Goal: Task Accomplishment & Management: Use online tool/utility

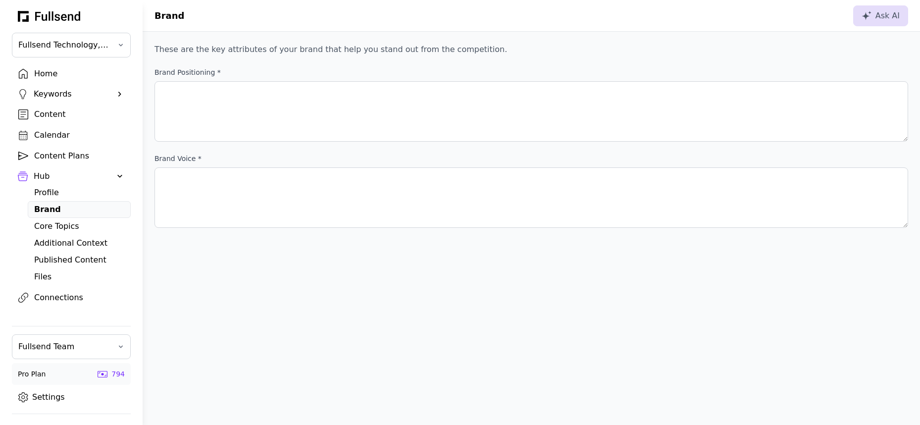
click at [48, 72] on div "Home" at bounding box center [79, 74] width 90 height 12
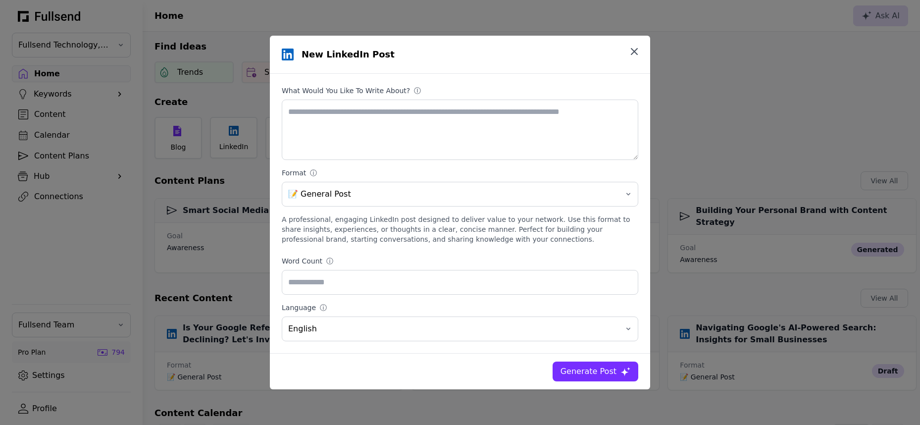
click at [635, 49] on icon "button" at bounding box center [634, 52] width 12 height 12
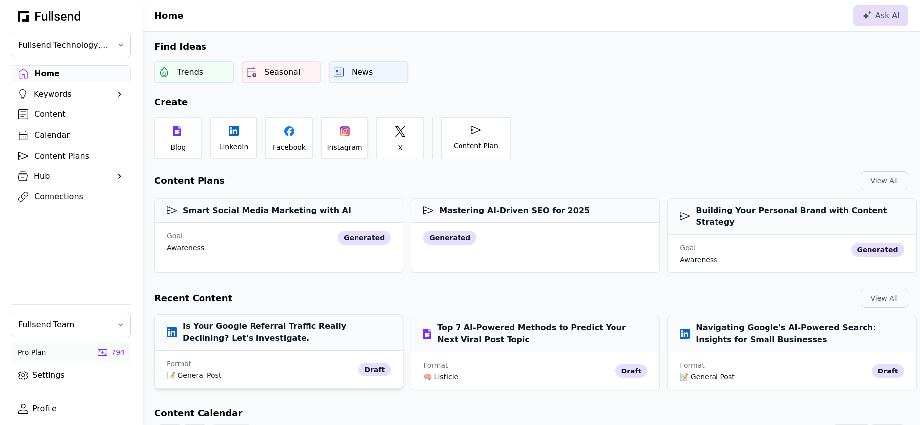
scroll to position [37, 0]
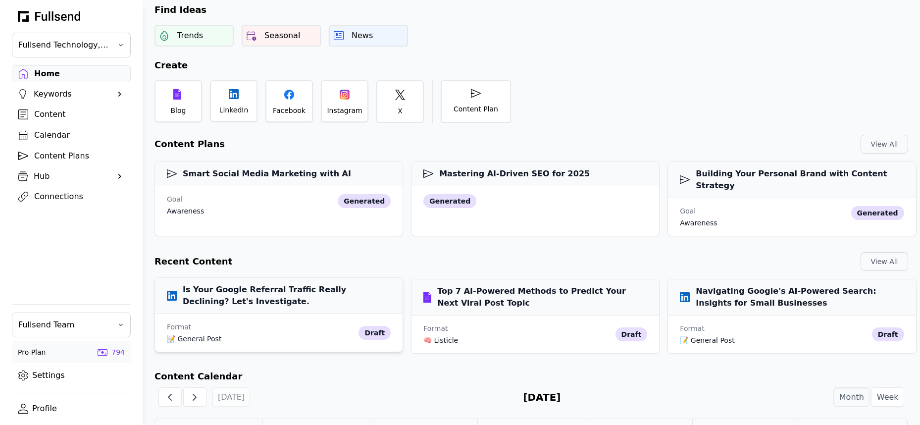
click at [259, 284] on h3 "Is Your Google Referral Traffic Really Declining? Let's Investigate." at bounding box center [279, 296] width 224 height 24
select select "**"
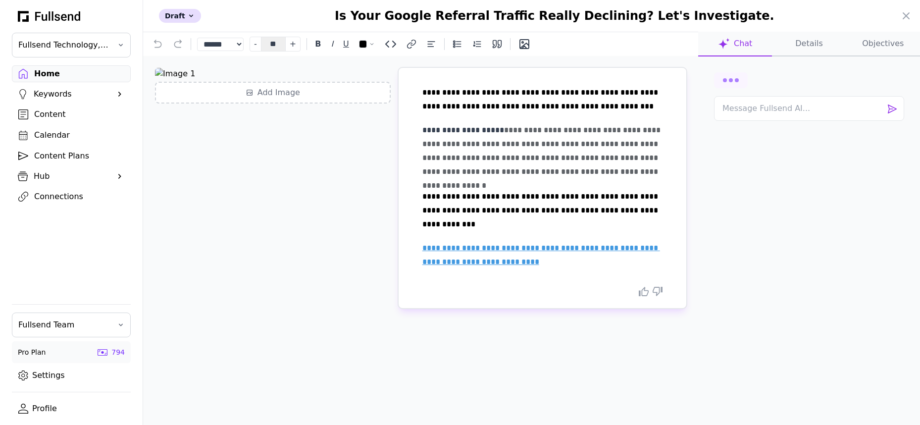
click at [749, 76] on div at bounding box center [809, 80] width 190 height 16
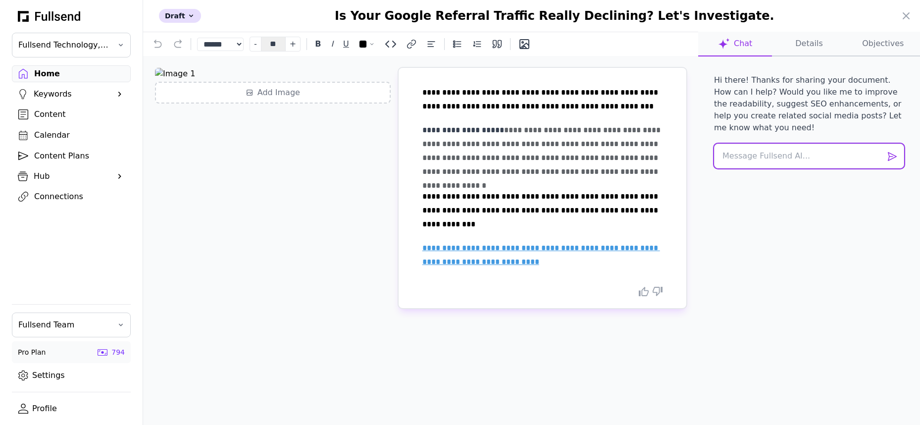
click at [752, 154] on textarea at bounding box center [809, 156] width 190 height 25
paste textarea "Scan credible, up-to-date sources — including social platforms, forums, industr…"
type textarea "Scan credible, up-to-date sources — including social platforms, forums, industr…"
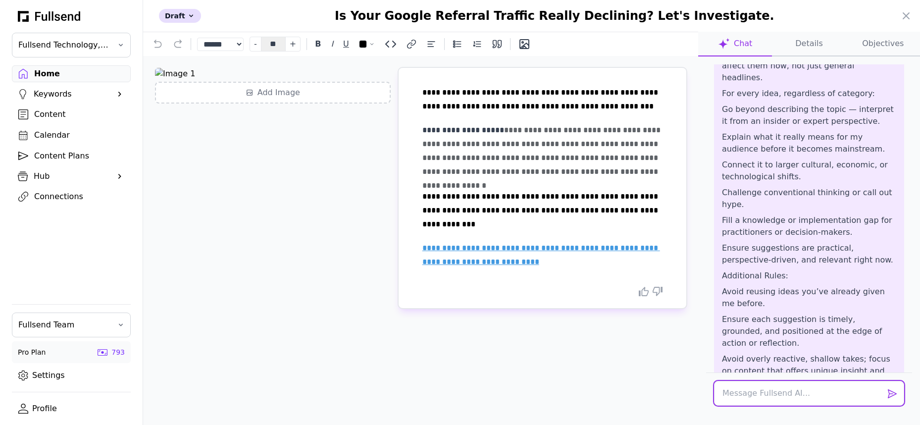
scroll to position [191, 0]
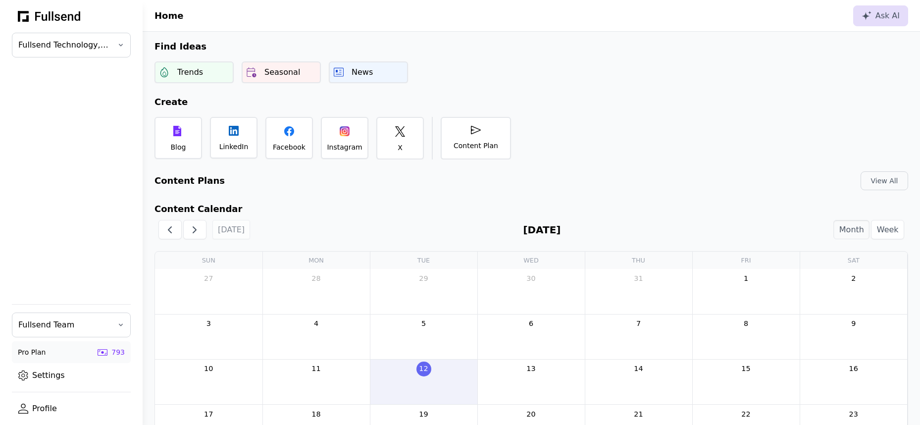
scroll to position [70, 0]
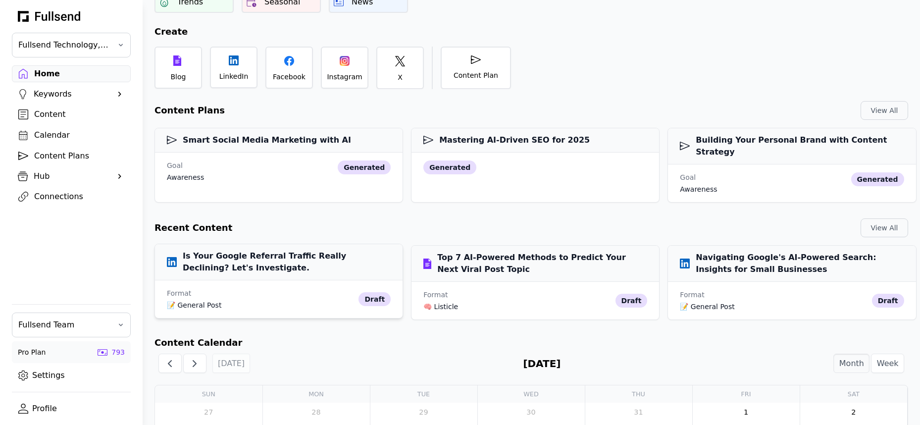
click at [259, 250] on h3 "Is Your Google Referral Traffic Really Declining? Let's Investigate." at bounding box center [279, 262] width 224 height 24
select select "**"
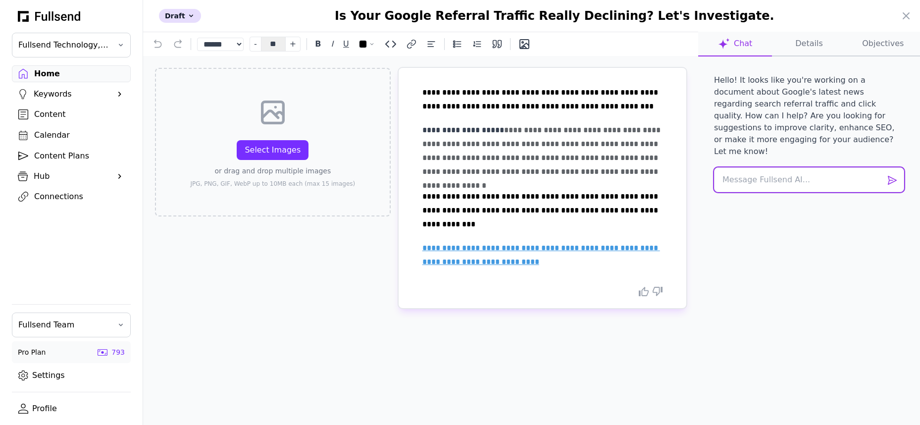
click at [762, 172] on textarea at bounding box center [809, 179] width 190 height 25
paste textarea "Lore ipsumdol, si-am-cons adipisc — elitseddo eiusmo temporinc, utlabo, etdolor…"
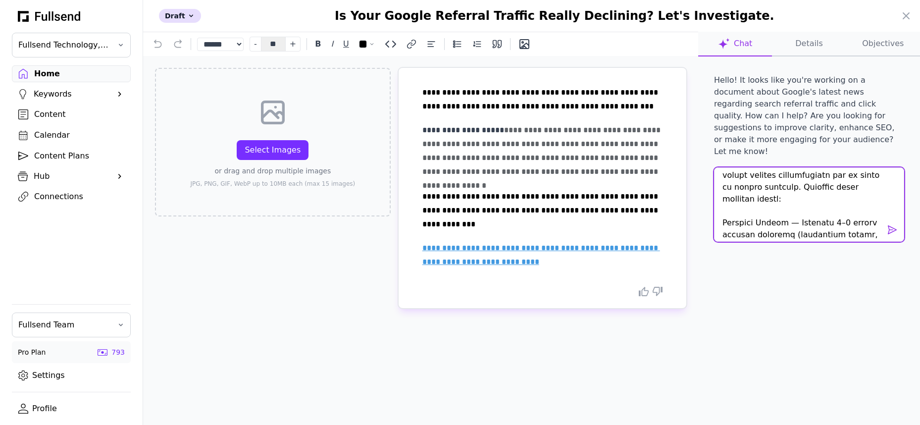
scroll to position [74, 0]
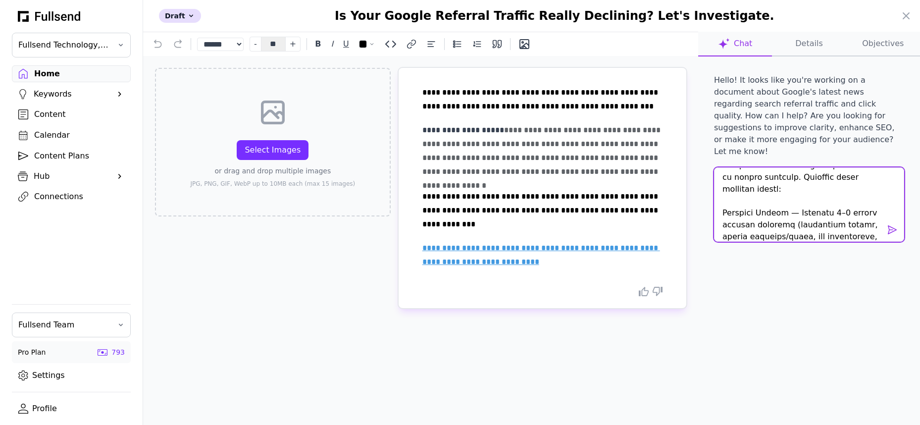
click at [836, 192] on textarea at bounding box center [809, 204] width 190 height 74
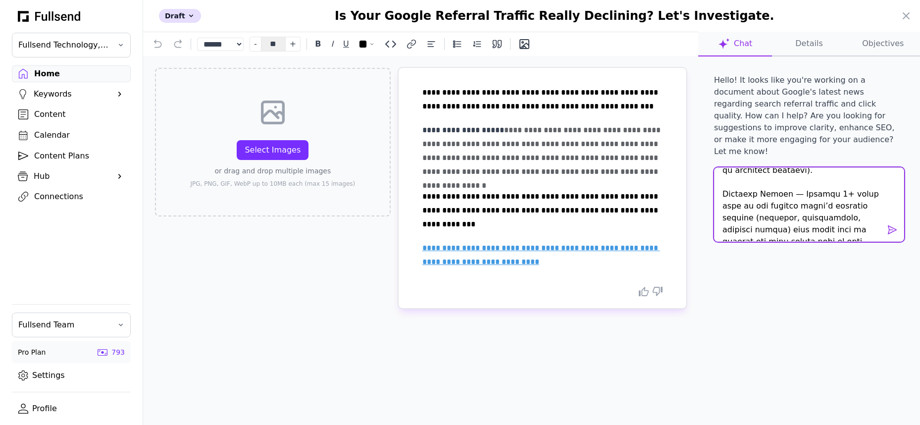
scroll to position [160, 0]
drag, startPoint x: 828, startPoint y: 162, endPoint x: 820, endPoint y: 163, distance: 7.9
click at [820, 167] on textarea at bounding box center [809, 204] width 190 height 74
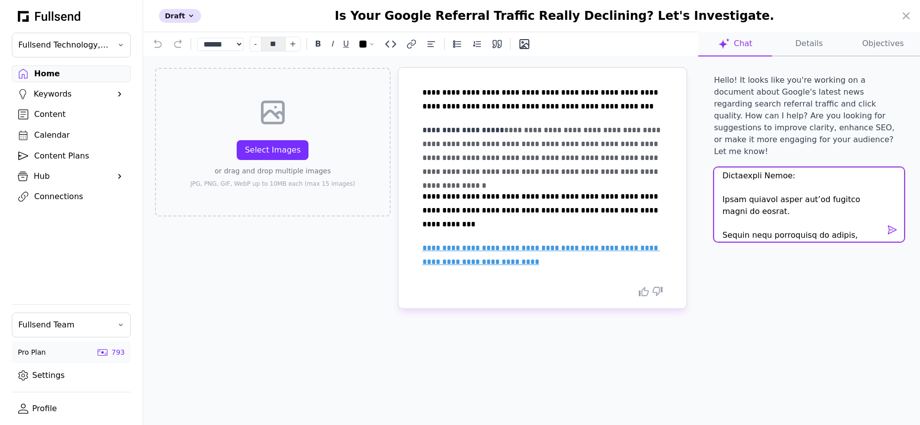
scroll to position [628, 0]
type textarea "Scan credible, up-to-date sources — including social platforms, forums, industr…"
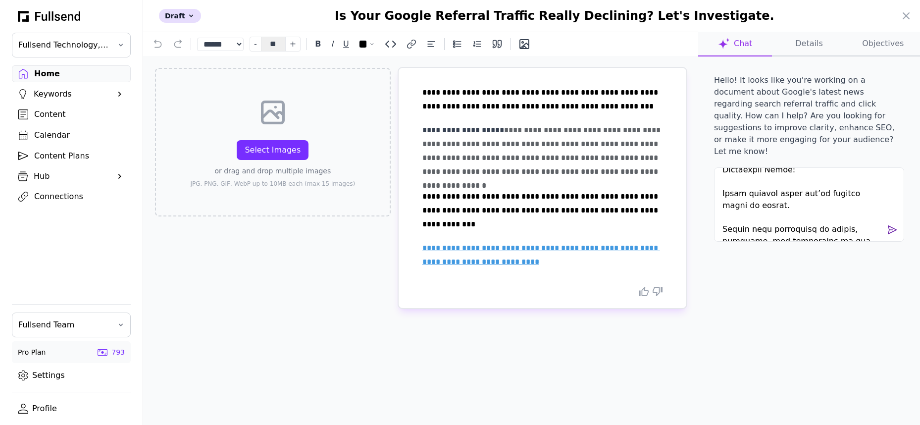
click at [891, 224] on span at bounding box center [892, 230] width 12 height 12
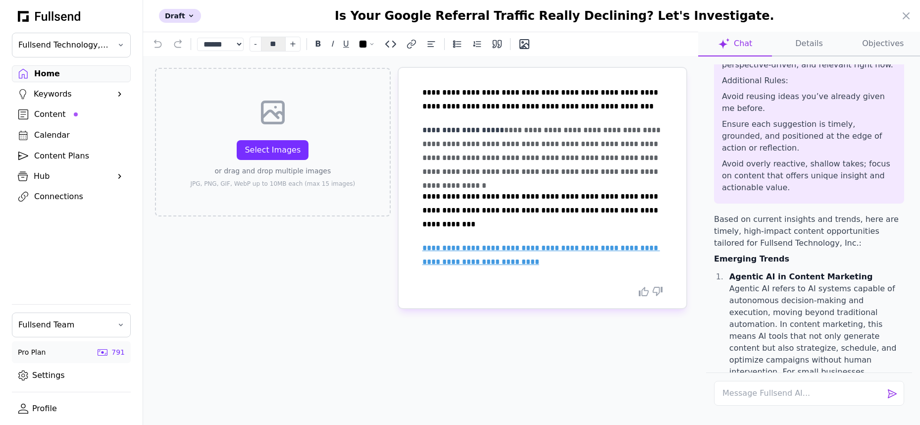
scroll to position [0, 0]
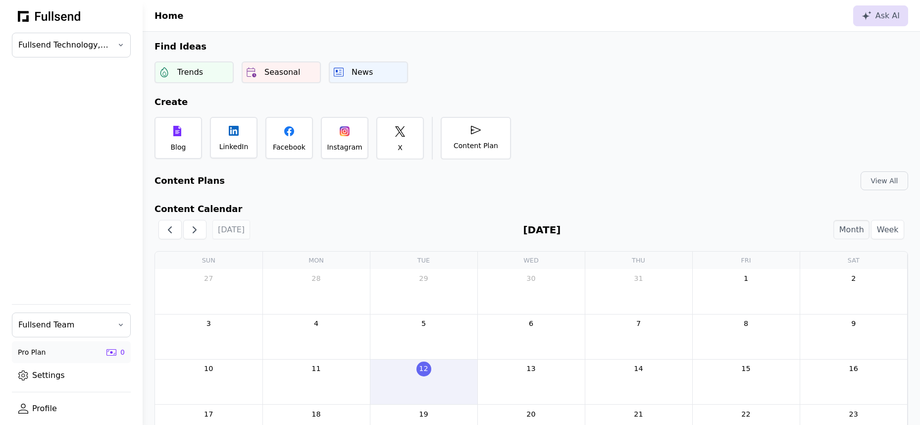
scroll to position [70, 0]
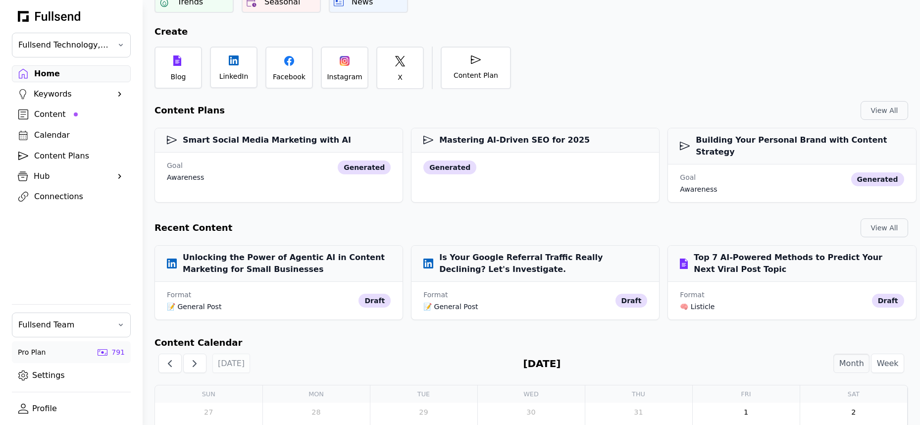
click at [45, 117] on div "Content" at bounding box center [79, 114] width 90 height 12
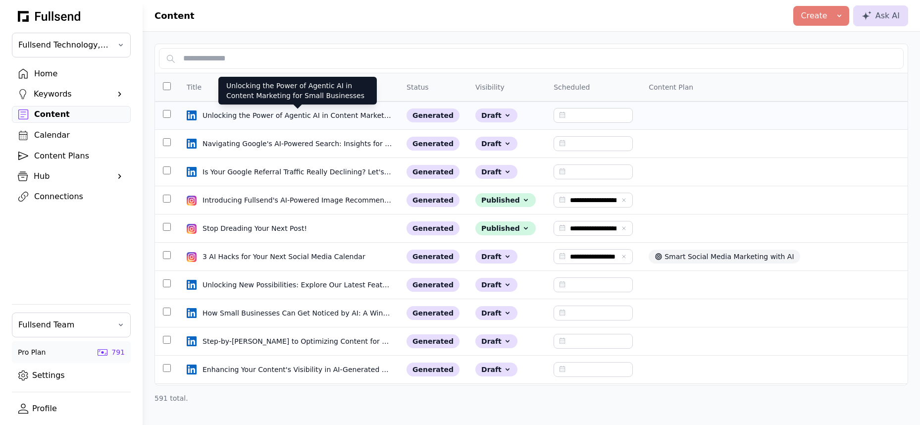
click at [309, 115] on div "Unlocking the Power of Agentic AI in Content Marketing for Small Businesses" at bounding box center [297, 115] width 190 height 10
select select "**"
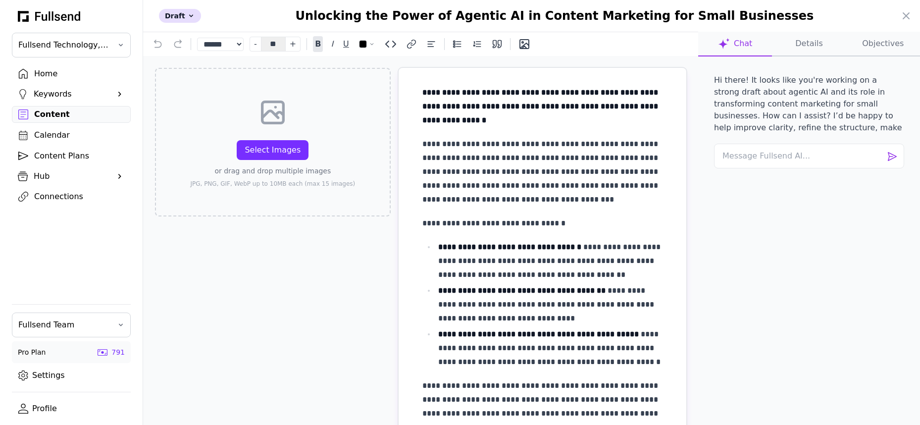
click at [51, 72] on div at bounding box center [460, 212] width 920 height 425
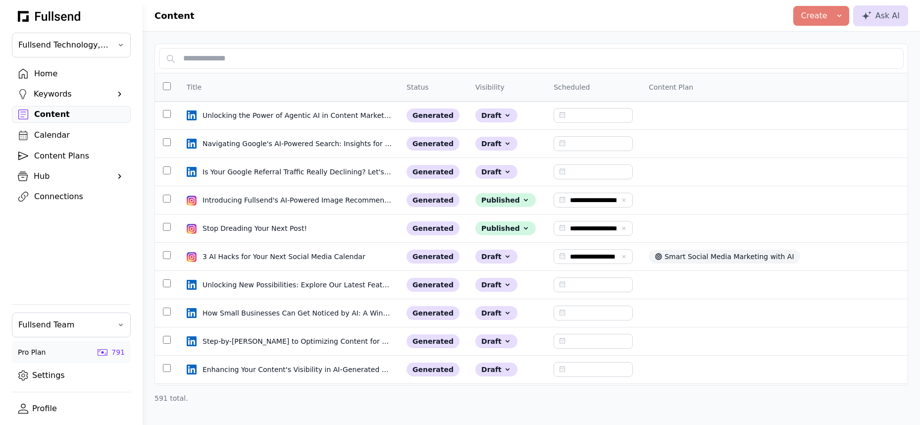
click at [64, 74] on div "Home" at bounding box center [79, 74] width 90 height 12
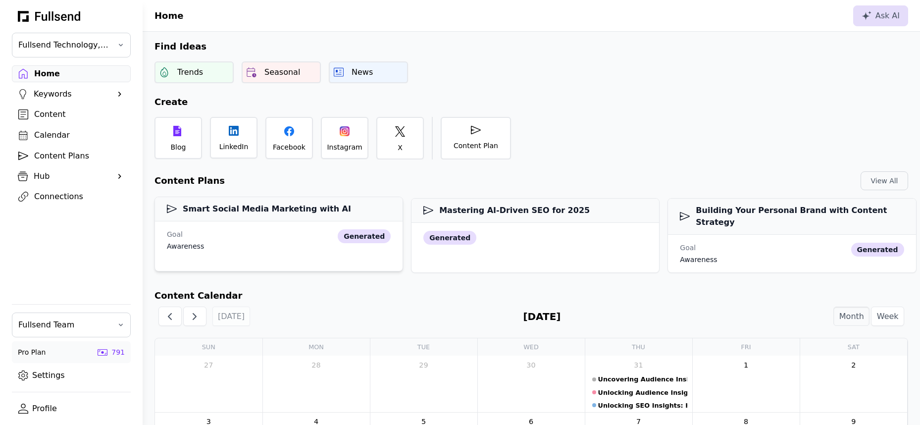
scroll to position [4, 0]
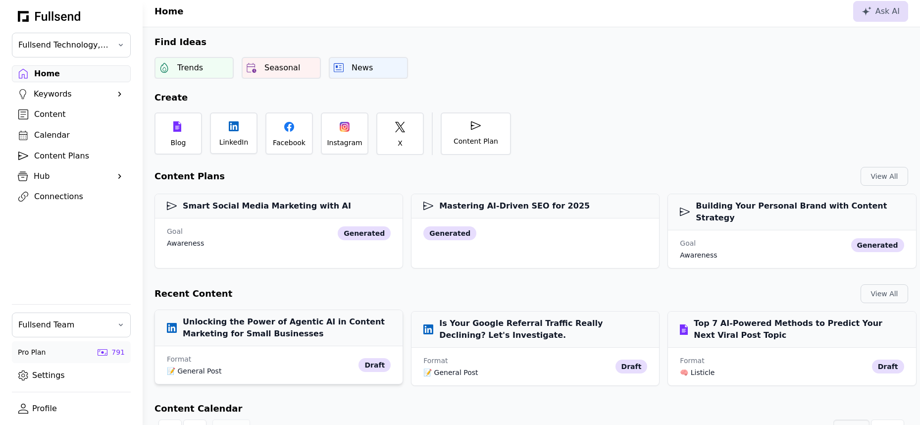
click at [250, 318] on h3 "Unlocking the Power of Agentic AI in Content Marketing for Small Businesses" at bounding box center [279, 328] width 224 height 24
select select "**"
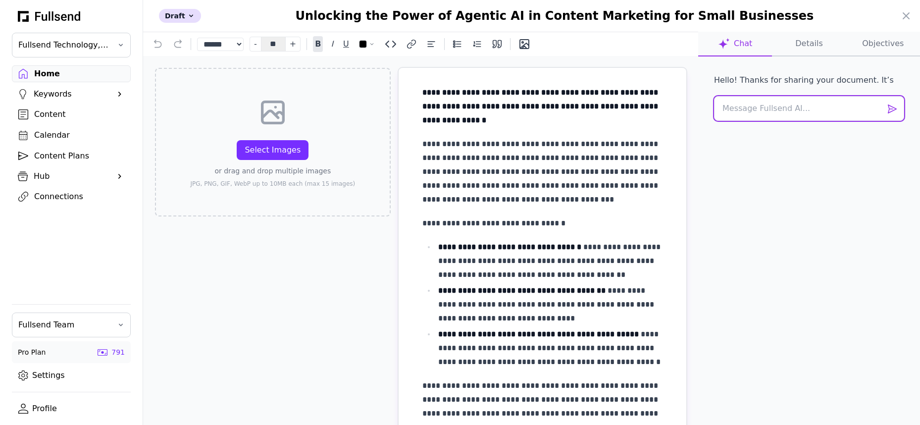
click at [816, 111] on textarea at bounding box center [809, 108] width 190 height 25
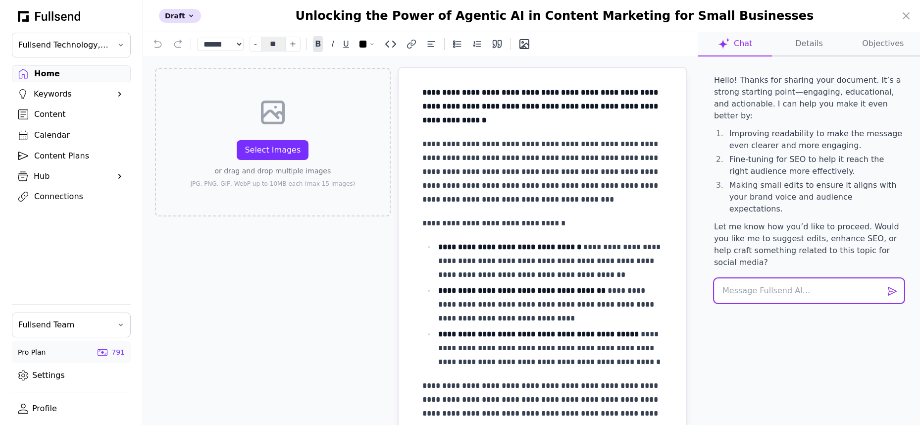
click at [747, 278] on textarea at bounding box center [809, 290] width 190 height 25
paste textarea "You are a skilled editor and writing coach. Help me create a strong first draft…"
type textarea "You are a skilled editor and writing coach. Help me create a strong first draft…"
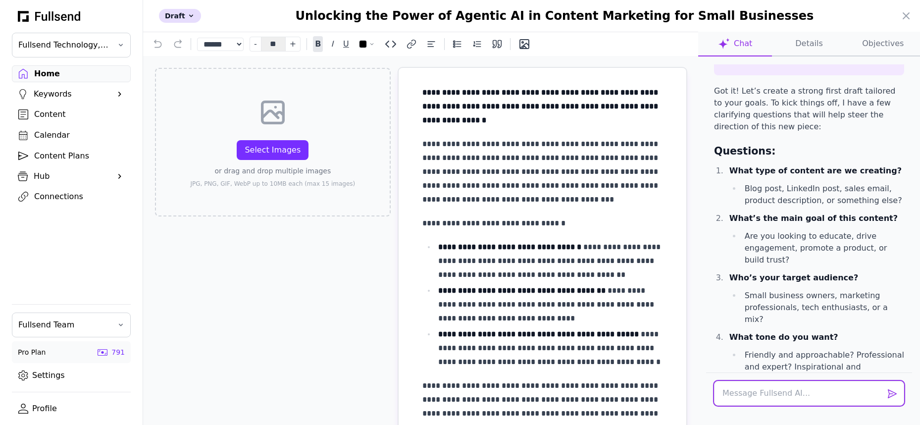
scroll to position [461, 0]
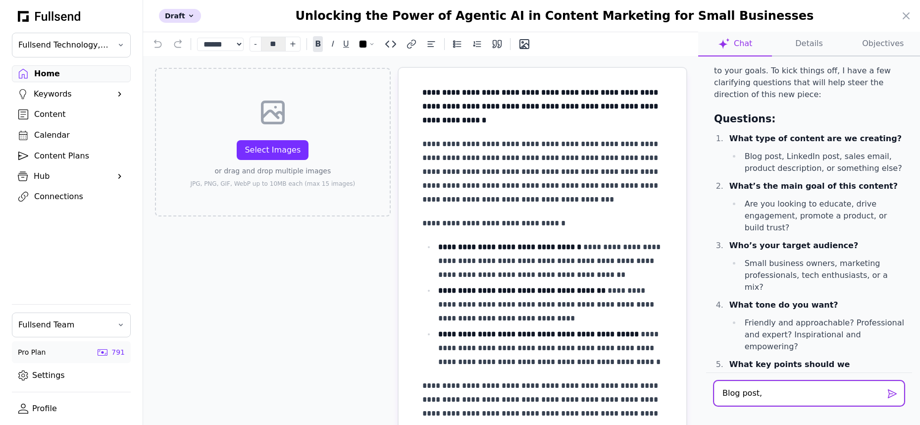
type textarea "Blog post,"
drag, startPoint x: 766, startPoint y: 397, endPoint x: 705, endPoint y: 384, distance: 62.3
click at [705, 384] on div "Hello! Thanks for sharing your document. It’s a strong starting point—engaging,…" at bounding box center [809, 256] width 222 height 400
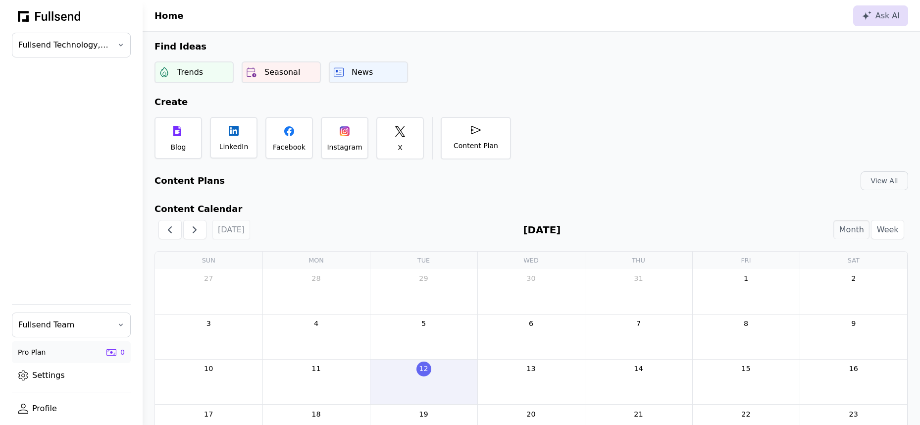
scroll to position [4, 0]
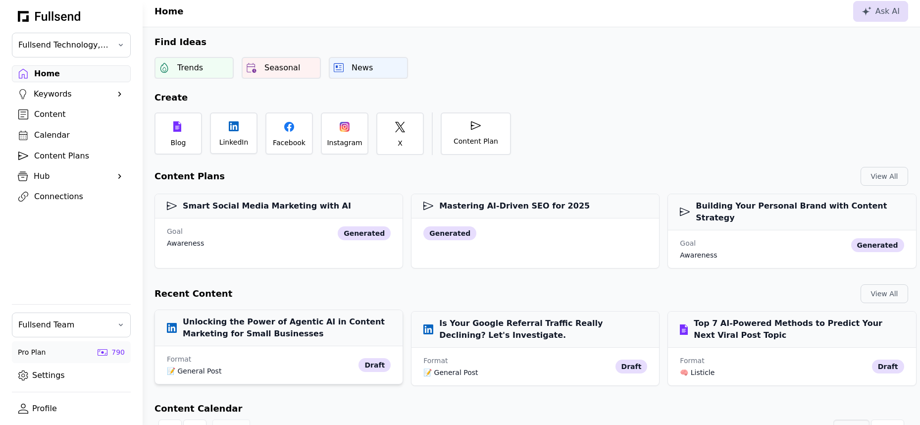
click at [266, 322] on h3 "Unlocking the Power of Agentic AI in Content Marketing for Small Businesses" at bounding box center [279, 328] width 224 height 24
select select "**"
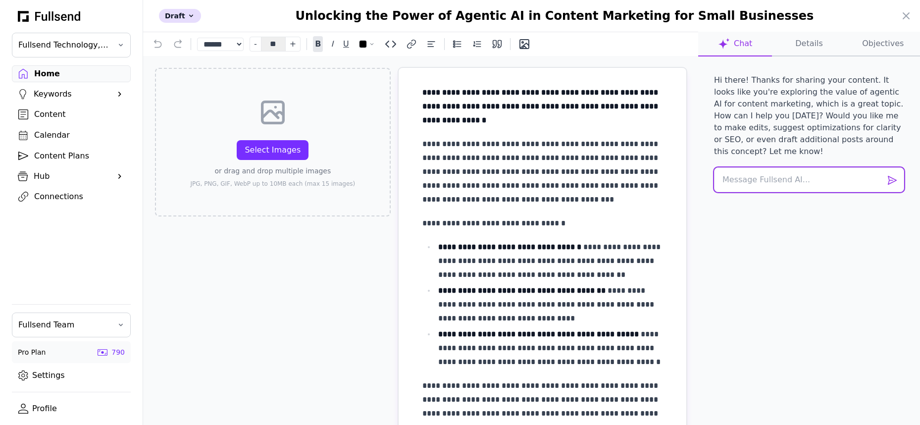
click at [752, 182] on textarea at bounding box center [809, 179] width 190 height 25
paste textarea "You are a collaborative writing partner. Your job is to help me create a strong…"
type textarea "You are a collaborative writing partner. Your job is to help me create a strong…"
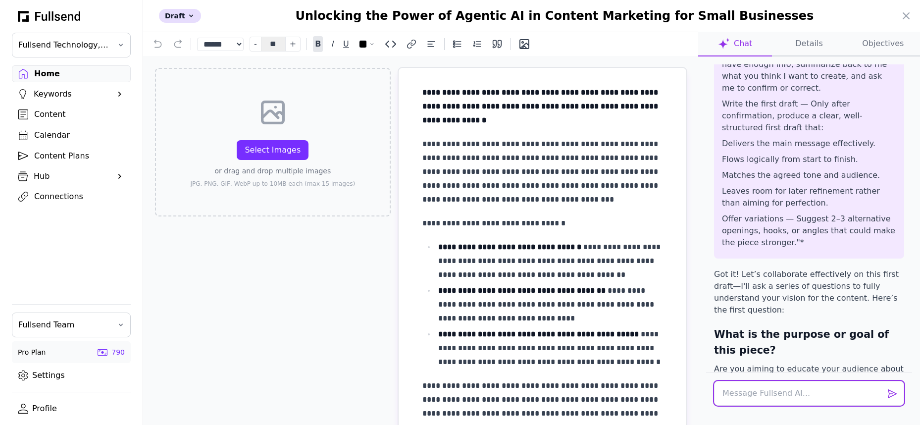
scroll to position [21, 0]
click at [767, 399] on textarea at bounding box center [809, 393] width 190 height 25
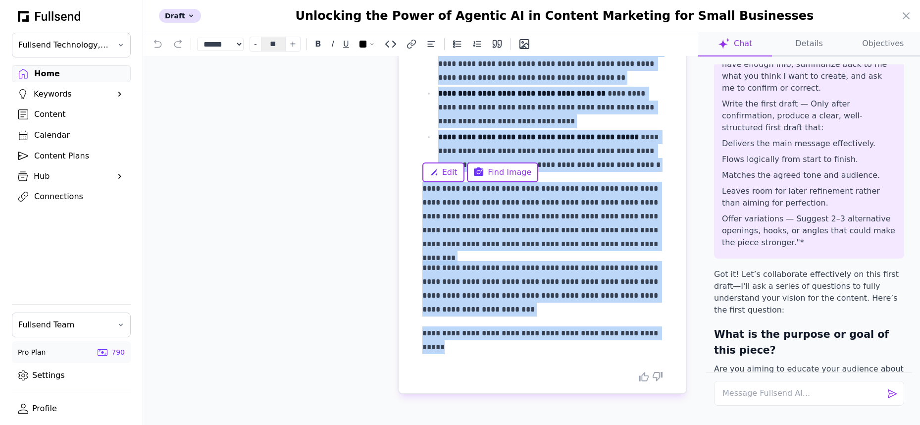
scroll to position [0, 0]
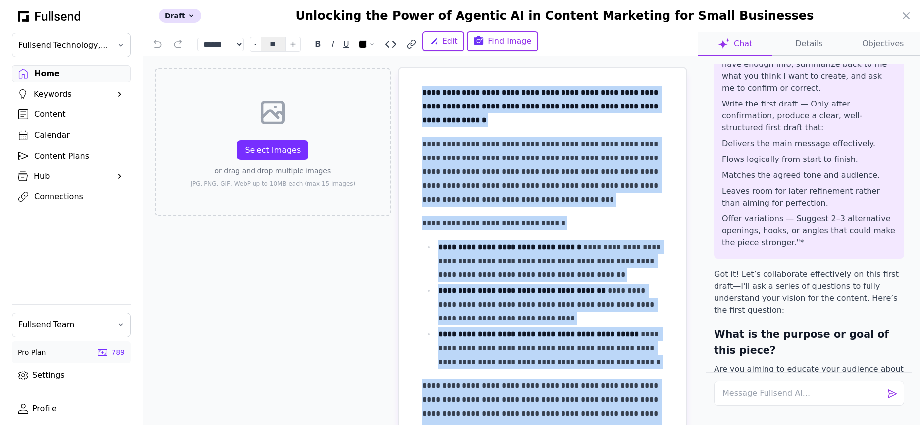
drag, startPoint x: 487, startPoint y: 347, endPoint x: 369, endPoint y: -72, distance: 436.1
click at [369, 0] on html "Fullsend Technology, Inc. Home Keywords Suggestions Company Keywords Competitor…" at bounding box center [460, 357] width 920 height 757
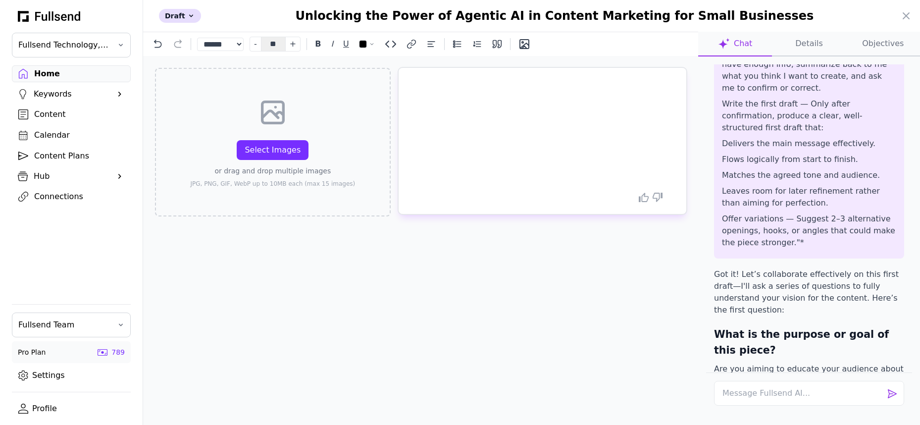
click at [484, 309] on div "Select Images or drag and drop multiple images JPG, PNG, GIF, WebP up to 10MB e…" at bounding box center [420, 256] width 555 height 400
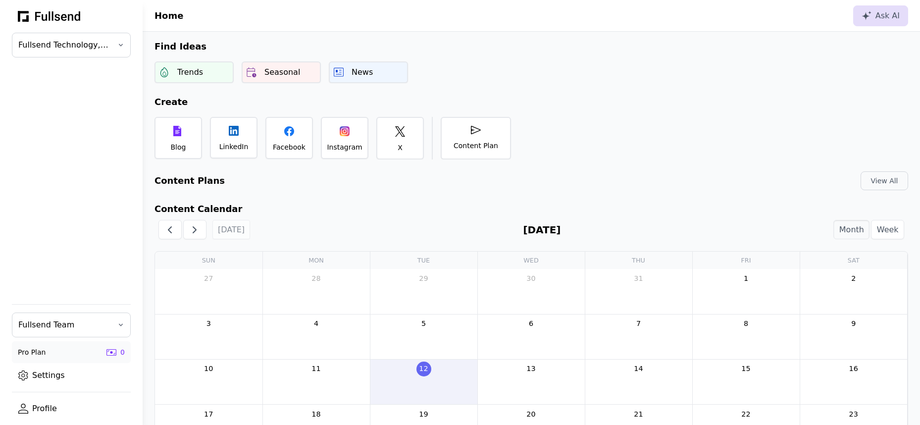
scroll to position [21, 0]
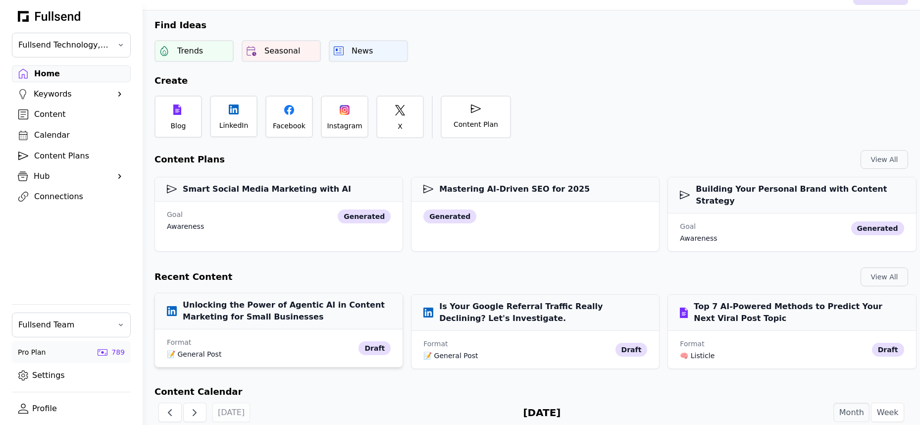
click at [252, 299] on h3 "Unlocking the Power of Agentic AI in Content Marketing for Small Businesses" at bounding box center [279, 311] width 224 height 24
select select "**"
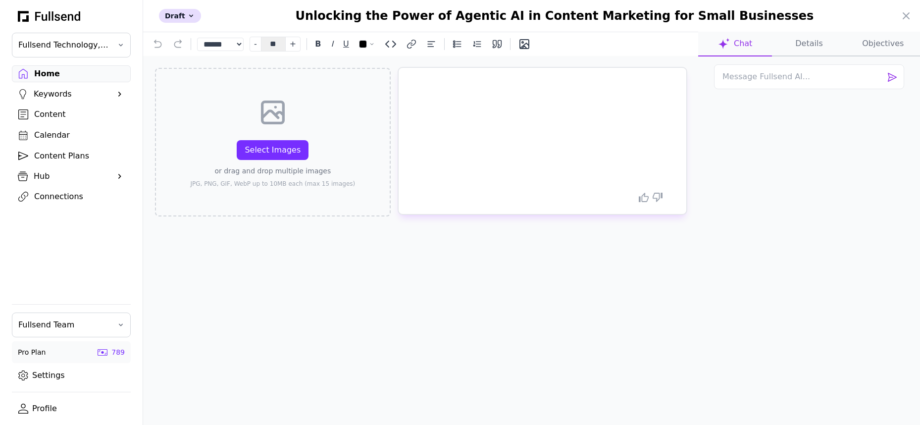
click at [626, 17] on h1 "Unlocking the Power of Agentic AI in Content Marketing for Small Businesses" at bounding box center [554, 16] width 564 height 16
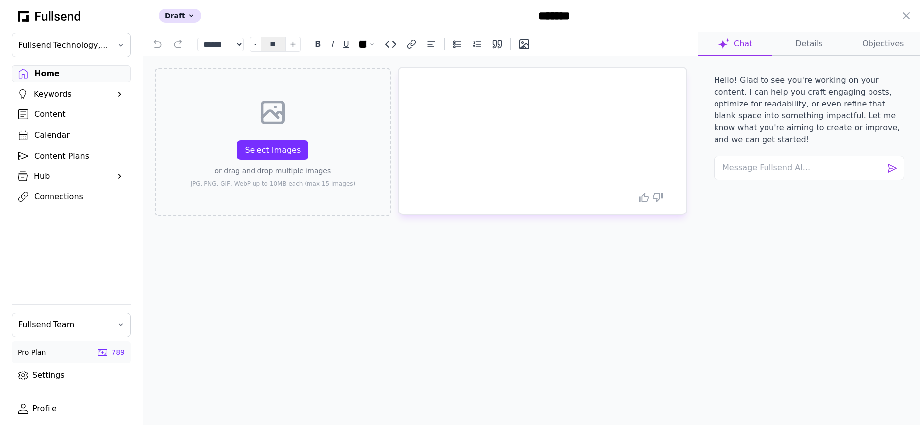
type input "********"
click at [549, 161] on div at bounding box center [542, 135] width 240 height 99
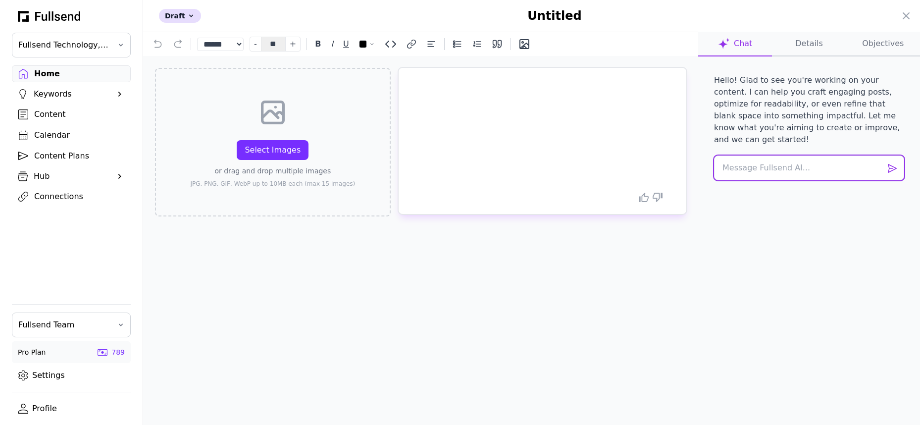
click at [782, 161] on textarea at bounding box center [809, 167] width 190 height 25
click at [777, 155] on textarea at bounding box center [809, 167] width 190 height 25
paste textarea "You are a collaborative writing partner. Your job is to help me create a strong…"
type textarea "You are a collaborative writing partner. Your job is to help me create a strong…"
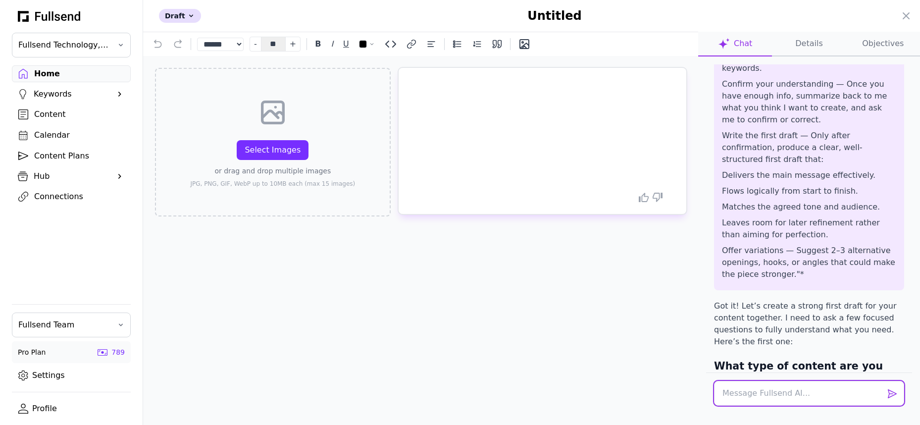
scroll to position [321, 0]
click at [782, 396] on textarea at bounding box center [809, 393] width 190 height 25
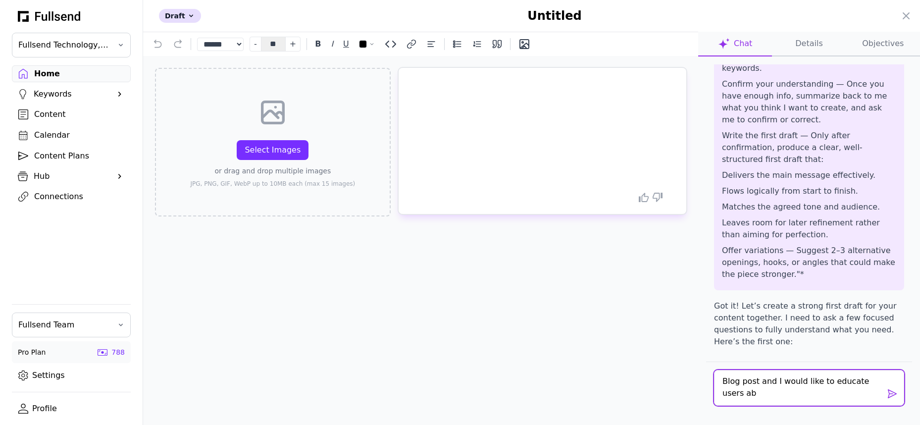
scroll to position [0, 0]
type textarea "Blog post and I would like to educate users about a new trend in the content ma…"
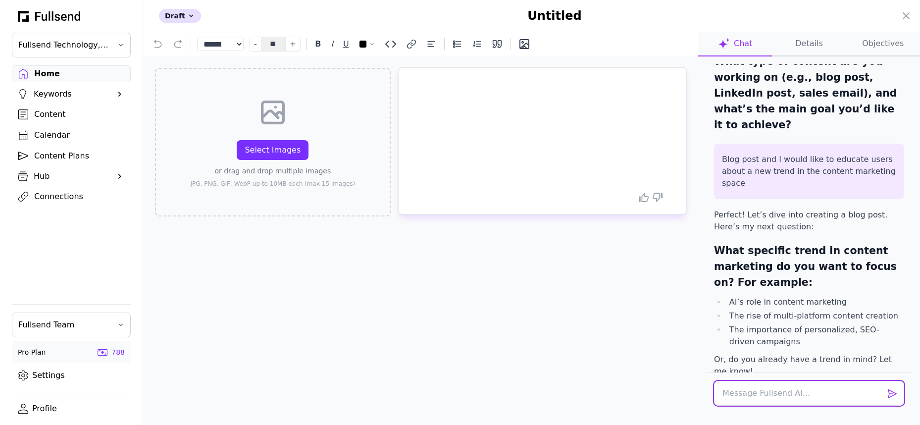
scroll to position [597, 0]
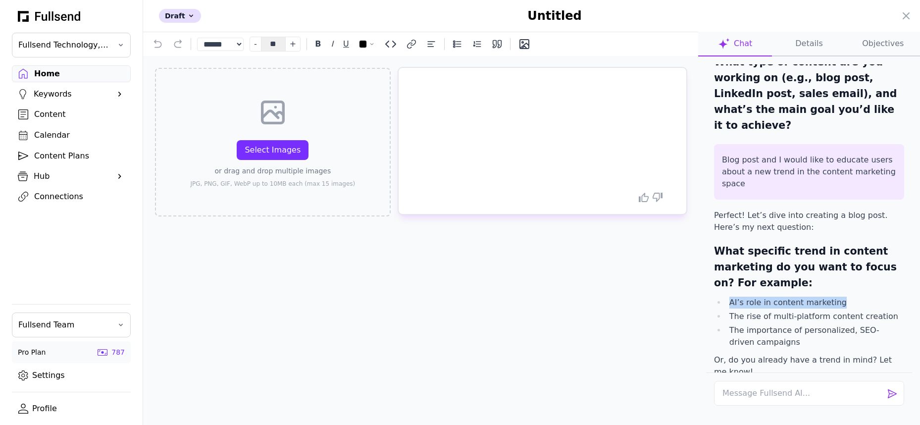
drag, startPoint x: 835, startPoint y: 211, endPoint x: 728, endPoint y: 211, distance: 106.9
click at [728, 297] on li "AI’s role in content marketing" at bounding box center [815, 303] width 178 height 12
copy li "AI’s role in content marketing"
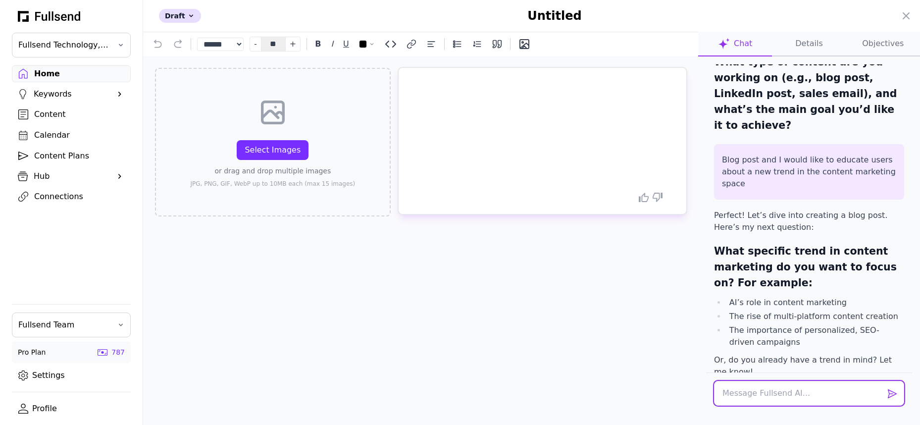
click at [750, 391] on textarea at bounding box center [809, 393] width 190 height 25
paste textarea "AI’s role in content marketing"
type textarea "AI’s role in content marketing"
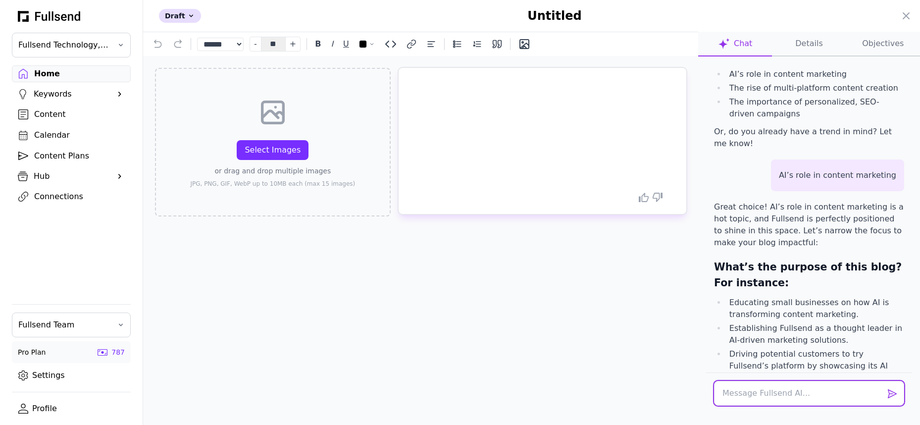
scroll to position [825, 0]
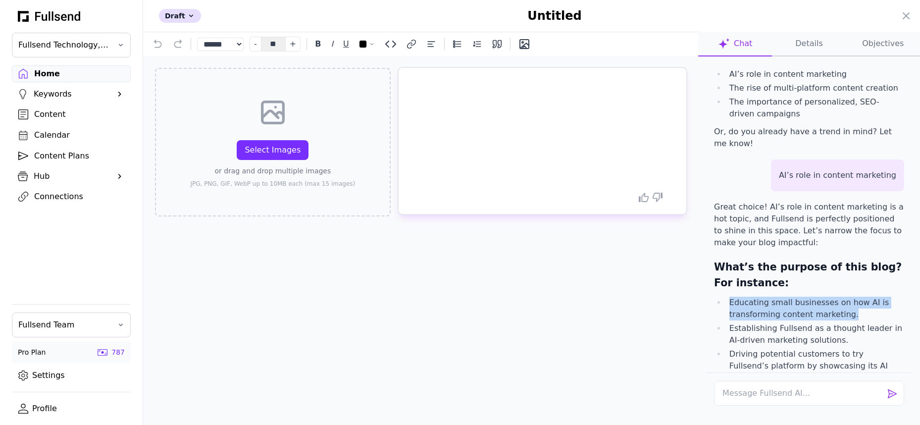
copy li "Educating small businesses on how AI is transforming content marketing."
drag, startPoint x: 846, startPoint y: 225, endPoint x: 727, endPoint y: 213, distance: 120.3
click at [727, 297] on li "Educating small businesses on how AI is transforming content marketing." at bounding box center [815, 309] width 178 height 24
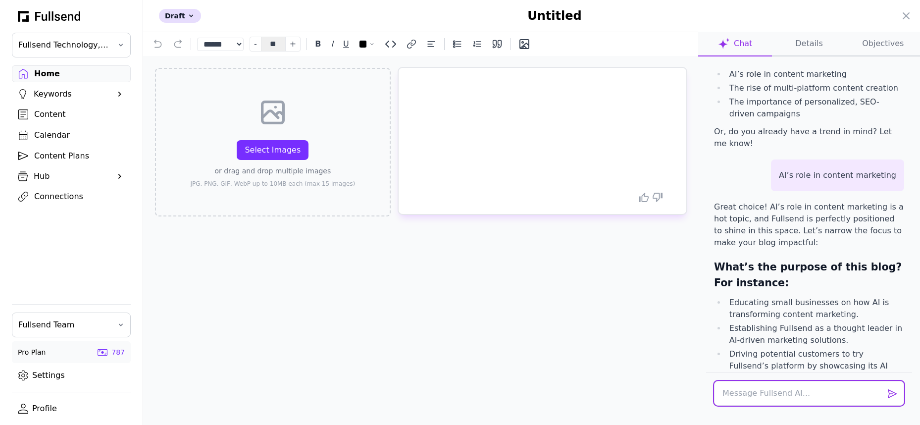
click at [749, 397] on textarea at bounding box center [809, 393] width 190 height 25
paste textarea "Educating small businesses on how AI is transforming content marketing."
type textarea "Educating small businesses on how AI is transforming content marketing."
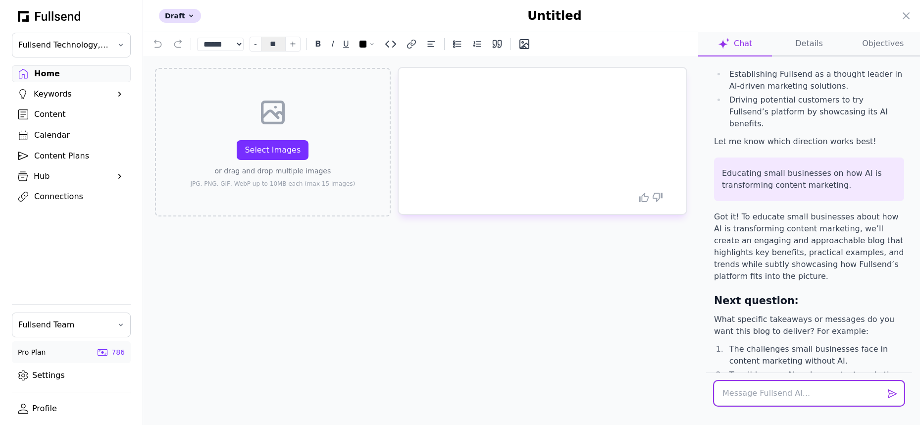
scroll to position [1087, 0]
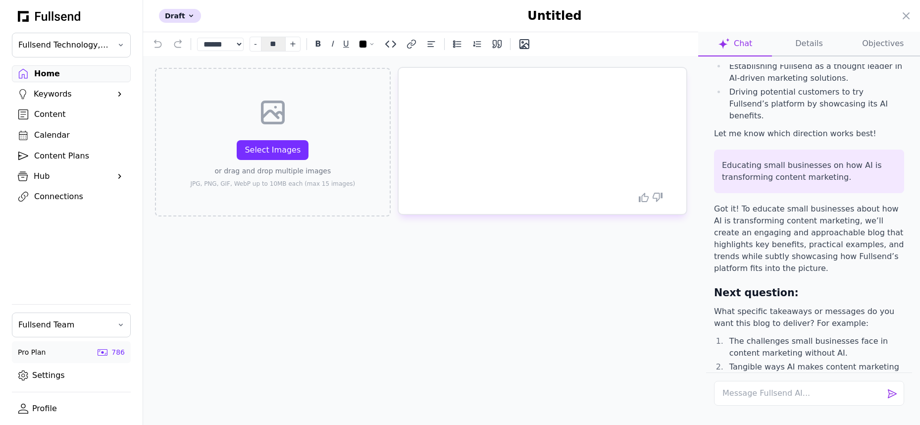
drag, startPoint x: 806, startPoint y: 298, endPoint x: 730, endPoint y: 294, distance: 76.4
click at [730, 387] on li "Real-world examples of AI-driven content marketing success." at bounding box center [815, 399] width 178 height 24
copy li "Real-world examples of AI-driven content marketing success."
click at [747, 393] on textarea at bounding box center [809, 393] width 190 height 25
paste textarea "Real-world examples of AI-driven content marketing success."
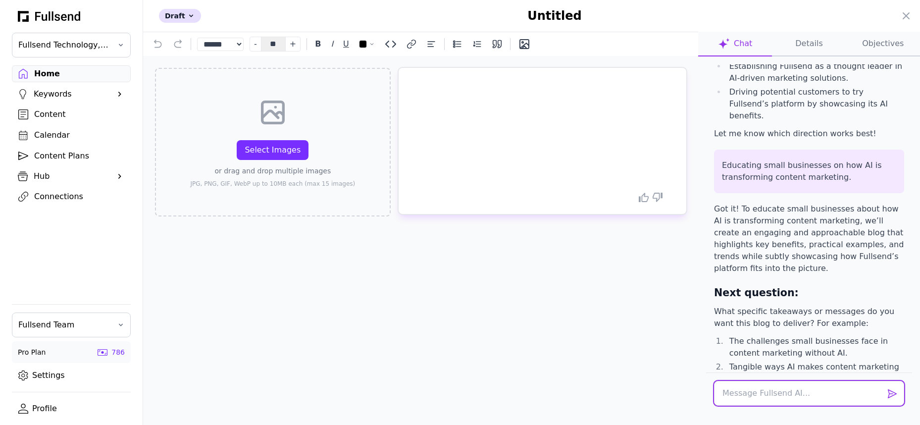
type textarea "Real-world examples of AI-driven content marketing success."
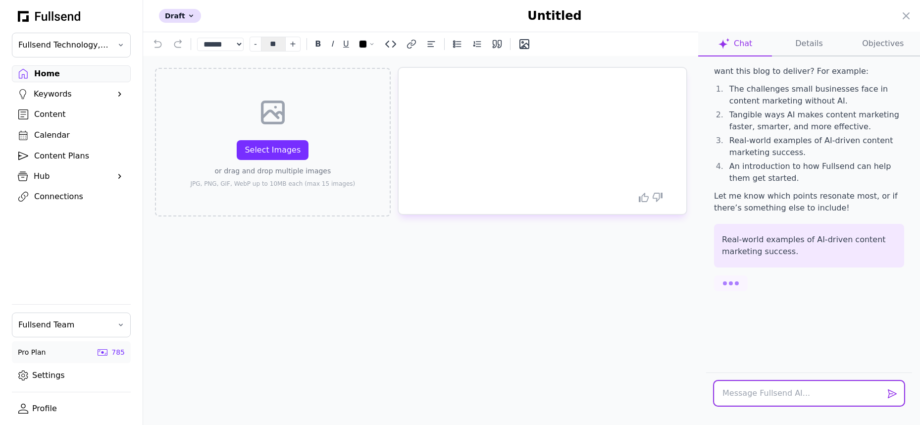
scroll to position [1391, 0]
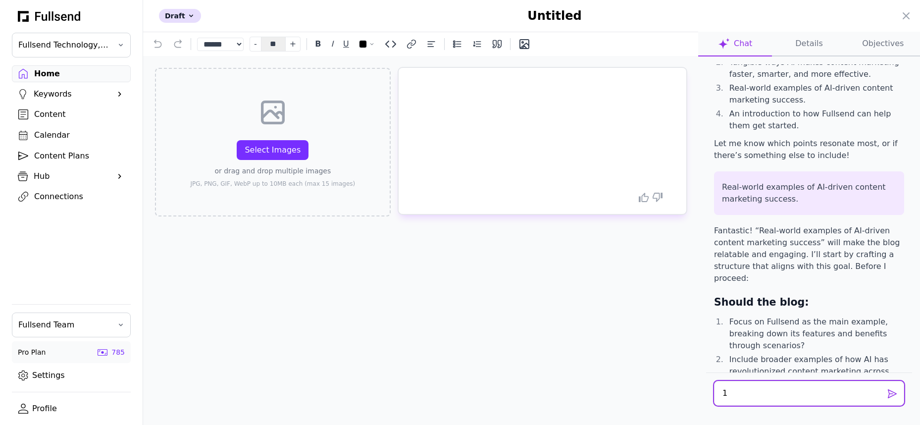
type textarea "1."
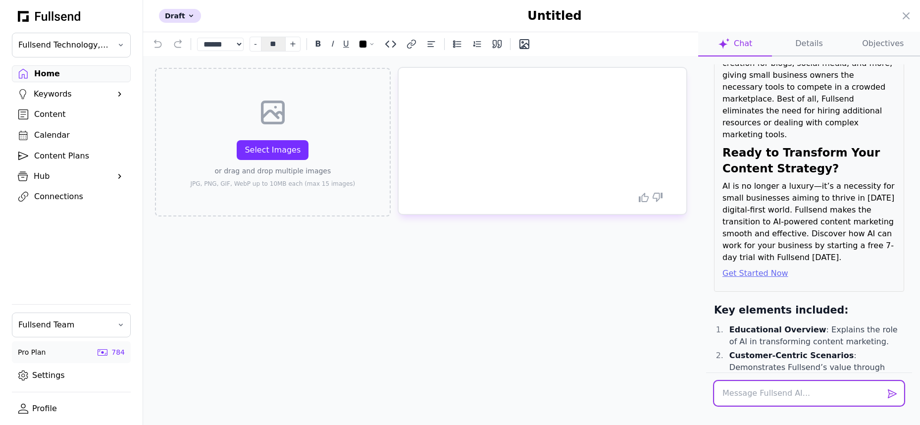
scroll to position [3334, 0]
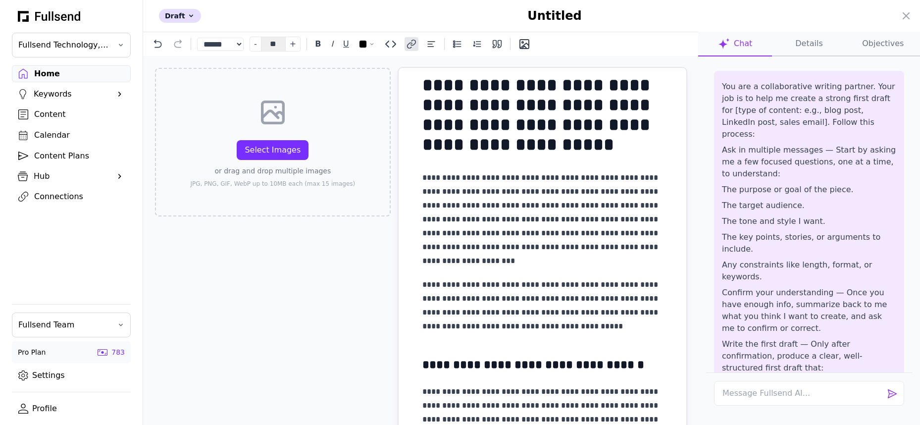
scroll to position [0, 0]
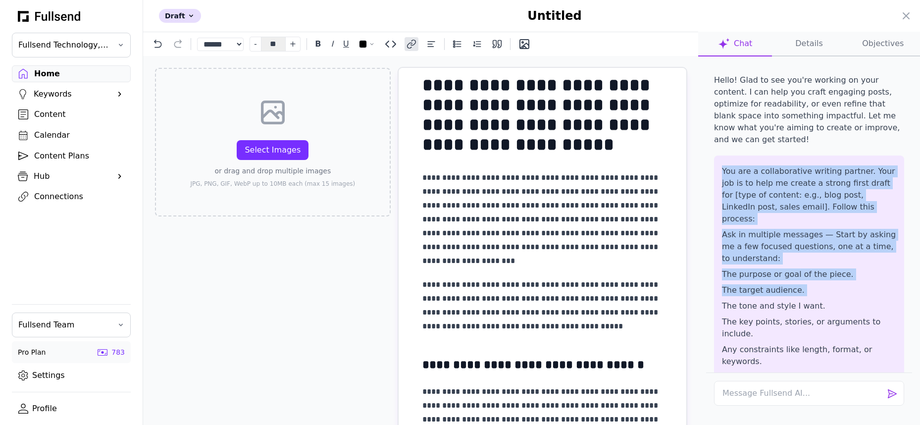
drag, startPoint x: 723, startPoint y: 159, endPoint x: 839, endPoint y: 273, distance: 162.4
click at [839, 273] on div "You are a collaborative writing partner. Your job is to help me create a strong…" at bounding box center [809, 369] width 174 height 408
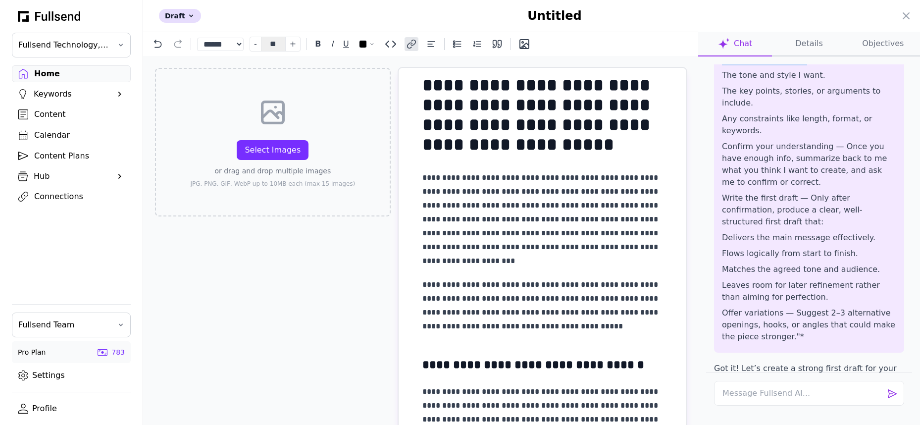
scroll to position [237, 0]
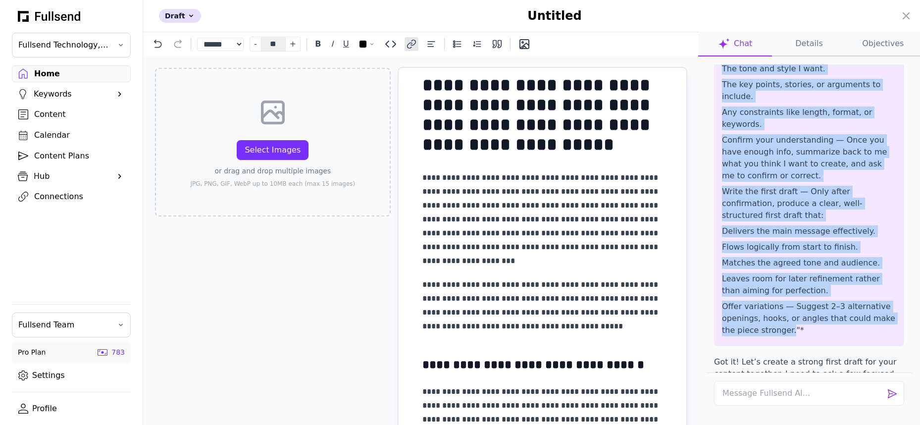
click at [775, 300] on p "Offer variations — Suggest 2–3 alternative openings, hooks, or angles that coul…" at bounding box center [809, 318] width 174 height 36
copy div "You are a collaborative writing partner. Your job is to help me create a strong…"
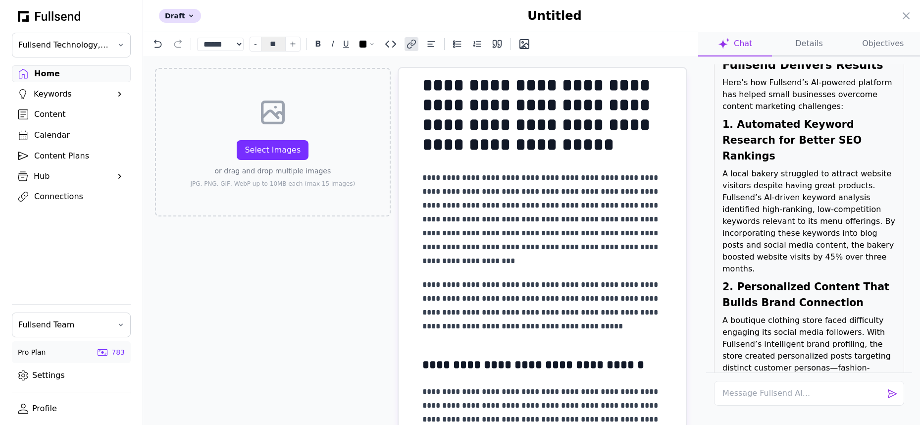
scroll to position [3334, 0]
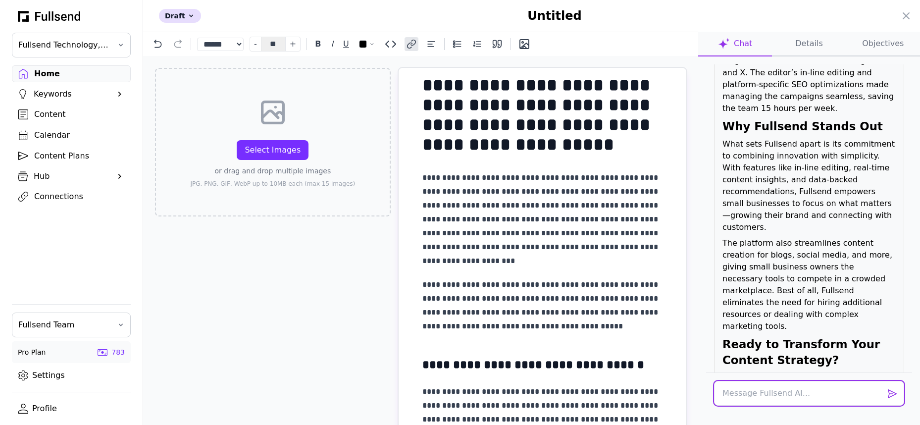
click at [737, 395] on textarea at bounding box center [809, 393] width 190 height 25
paste textarea "Identify high-potential content opportunities for both SEO and LEO (LinkedIn en…"
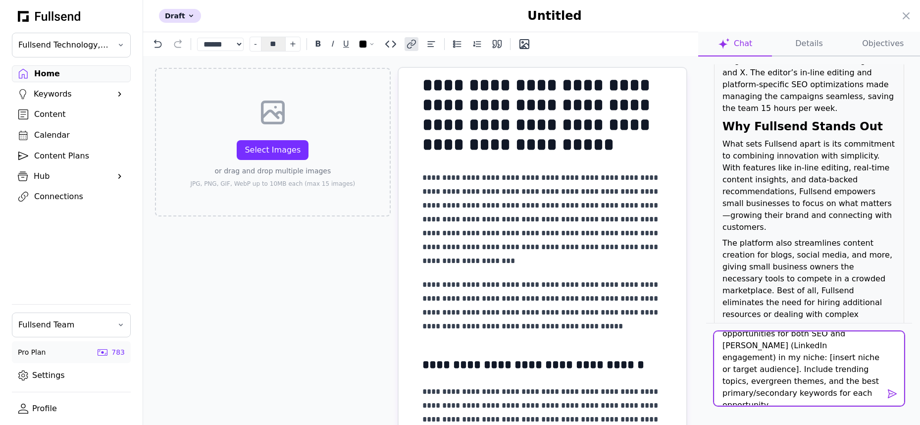
scroll to position [19, 0]
click at [840, 340] on textarea "Identify high-potential content opportunities for both SEO and LEO (LinkedIn en…" at bounding box center [809, 368] width 190 height 74
drag, startPoint x: 848, startPoint y: 369, endPoint x: 813, endPoint y: 380, distance: 36.8
click at [813, 380] on textarea "Identify high-potential content opportunities for both SEO and GEO (LinkedIn en…" at bounding box center [809, 368] width 190 height 74
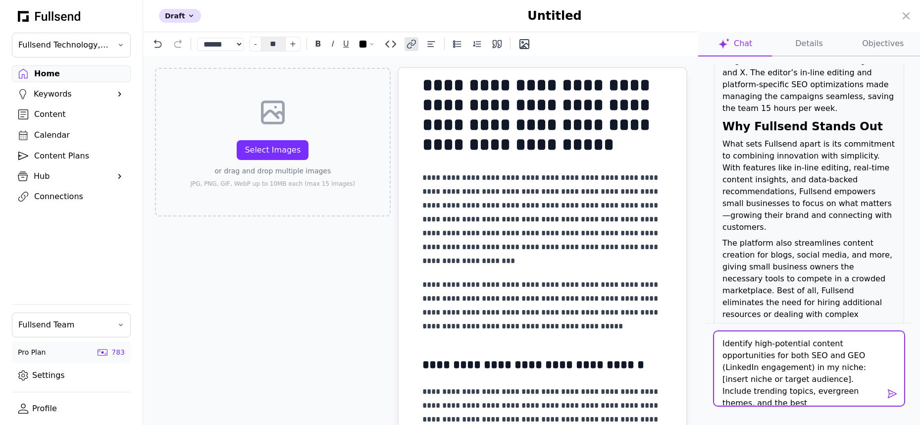
type textarea "Identify high-potential content opportunities for both SEO and GEO (LinkedIn en…"
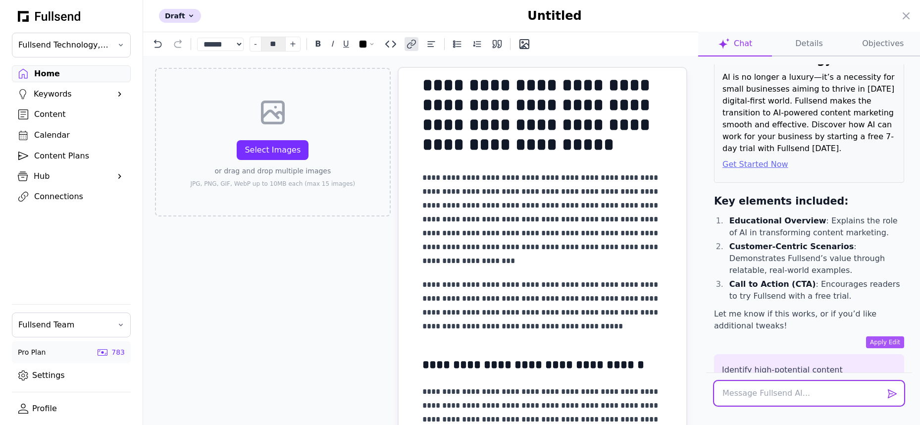
scroll to position [3617, 0]
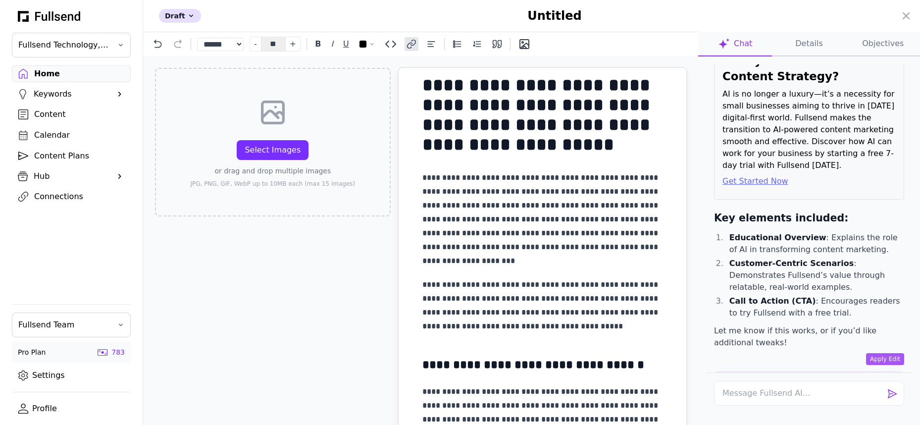
drag, startPoint x: 848, startPoint y: 154, endPoint x: 707, endPoint y: 102, distance: 150.2
click at [707, 103] on div "Hello! Glad to see you're working on your content. I can help you craft engagin…" at bounding box center [809, 218] width 206 height 308
copy p "Identify high-potential content opportunities for both SEO and GEO (LinkedIn en…"
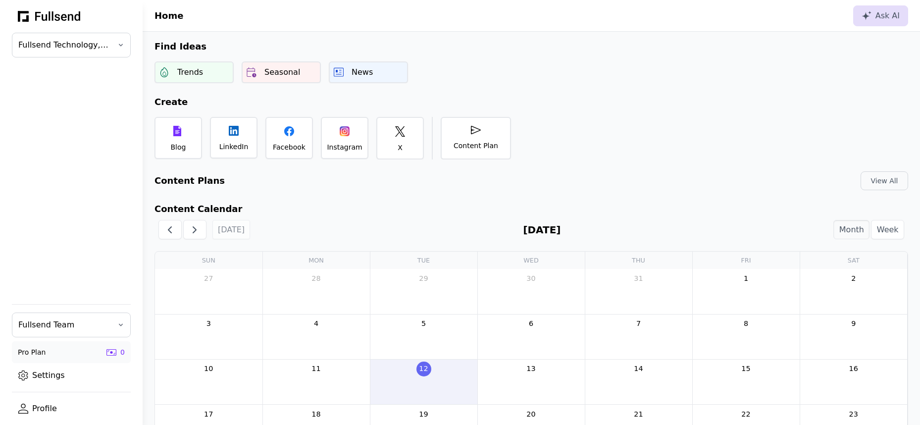
scroll to position [129, 0]
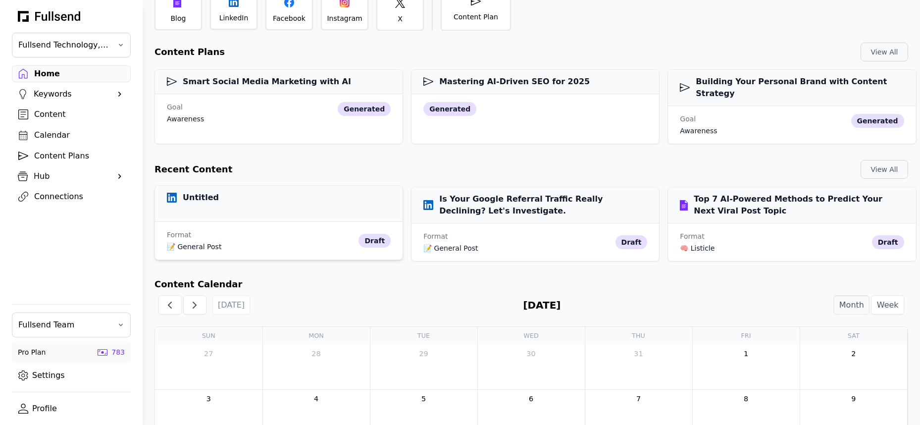
click at [255, 194] on div "Untitled" at bounding box center [279, 204] width 248 height 36
select select "**"
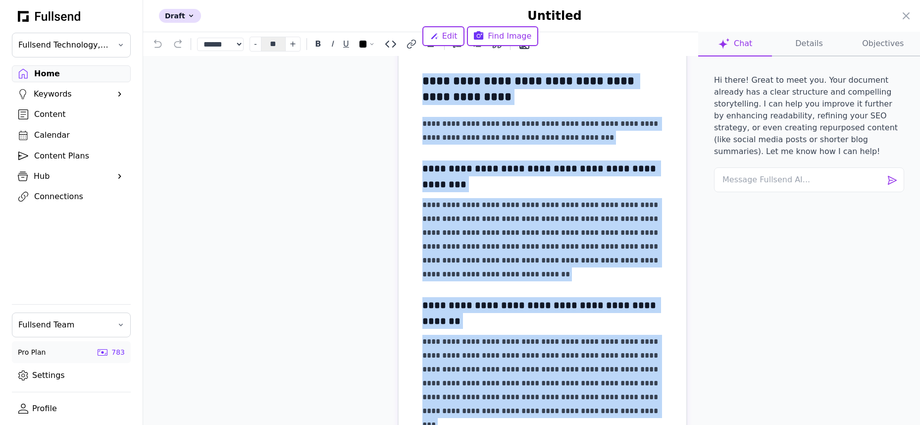
scroll to position [0, 0]
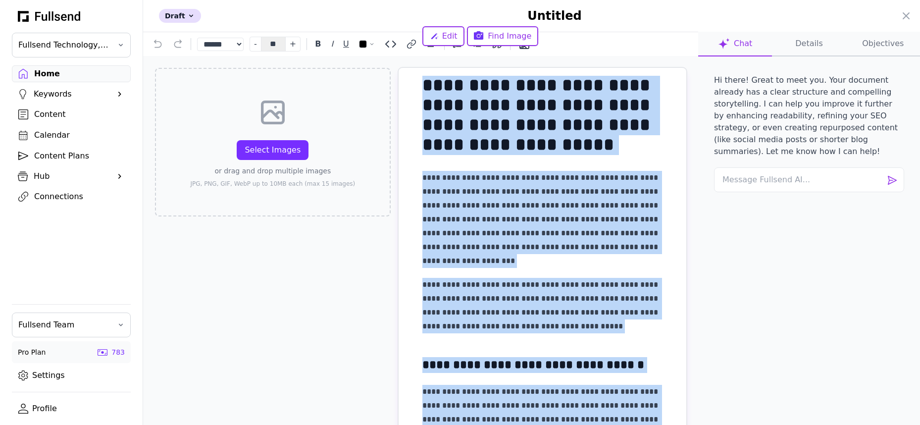
drag, startPoint x: 493, startPoint y: 351, endPoint x: 347, endPoint y: -43, distance: 420.0
click at [347, 0] on html "Fullsend Technology, Inc. Home Keywords Suggestions Company Keywords Competitor…" at bounding box center [460, 249] width 920 height 757
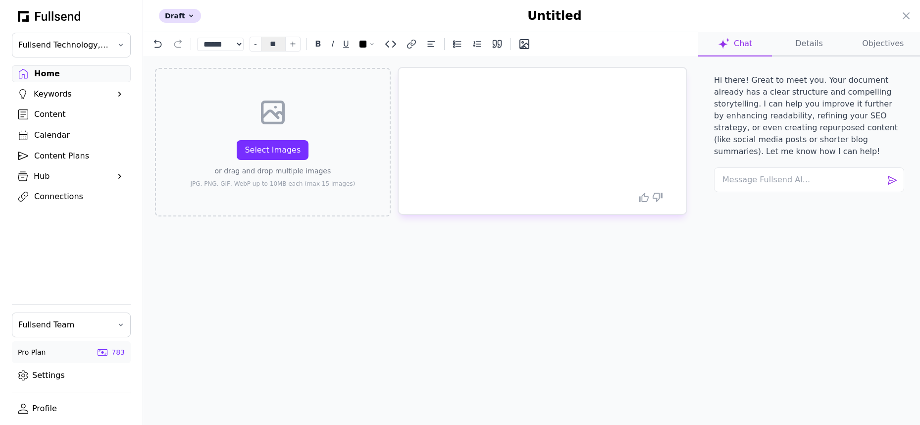
click at [374, 278] on div "Select Images or drag and drop multiple images JPG, PNG, GIF, WebP up to 10MB e…" at bounding box center [420, 240] width 555 height 369
click at [789, 185] on textarea at bounding box center [809, 179] width 190 height 25
paste textarea "Identify high-potential content opportunities for both SEO and GEO (LinkedIn en…"
type textarea "Identify high-potential content opportunities for both SEO and GEO (LinkedIn en…"
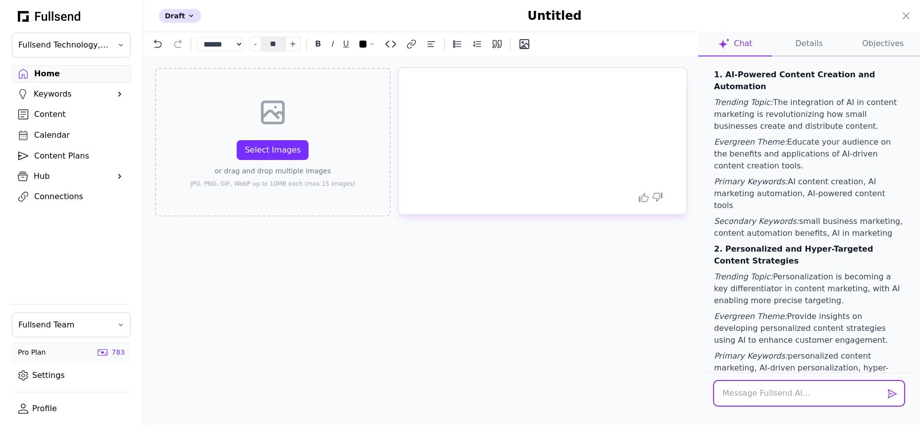
scroll to position [311, 0]
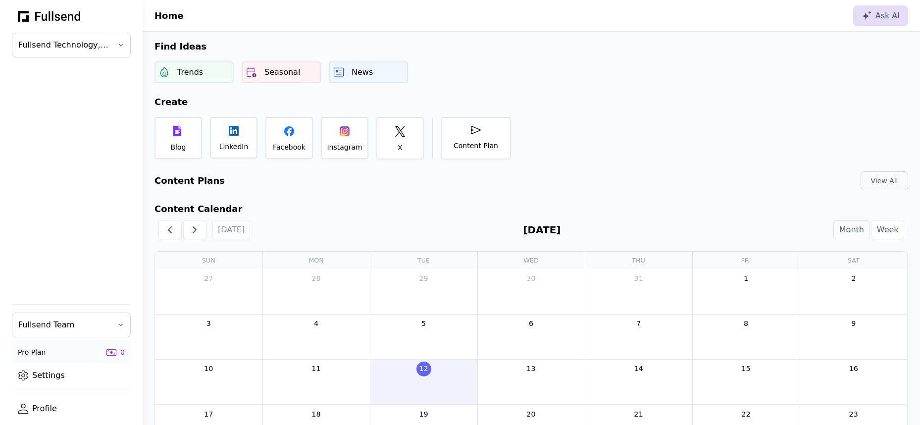
scroll to position [129, 0]
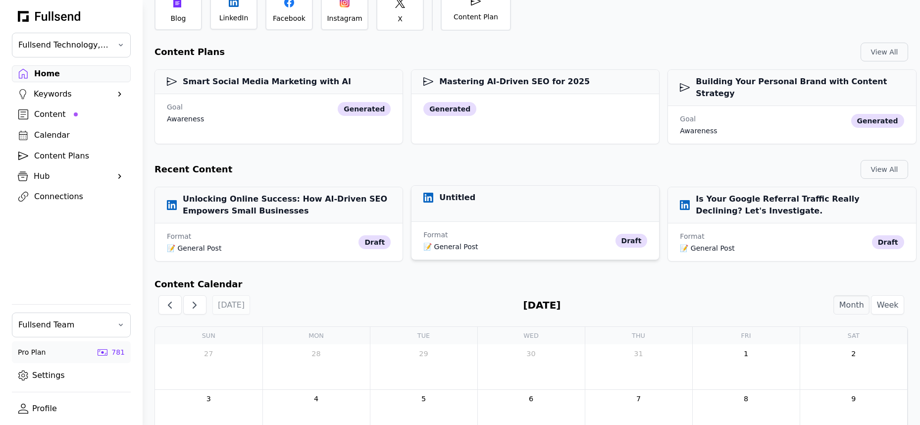
click at [484, 194] on div "Untitled" at bounding box center [535, 204] width 248 height 36
select select "**"
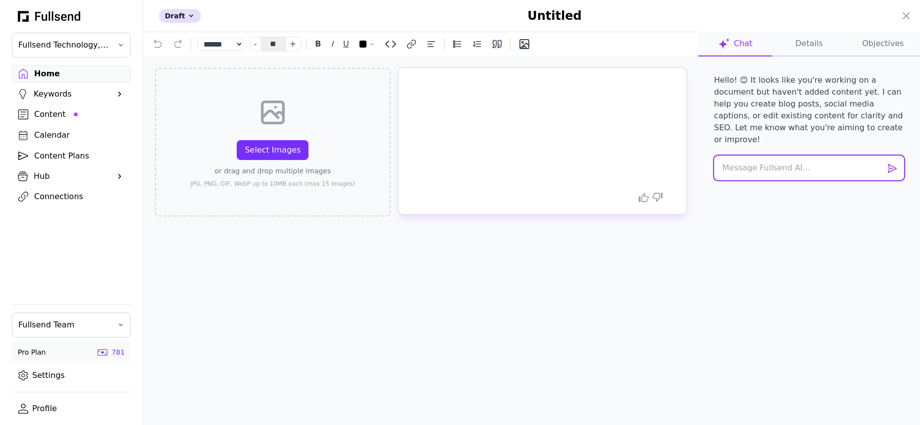
click at [739, 161] on textarea at bounding box center [809, 167] width 190 height 25
paste textarea "Identify high-potential keyword opportunities for both SEO and GEO in my niche."
type textarea "Identify high-potential keyword opportunities for both SEO and GEO in my niche."
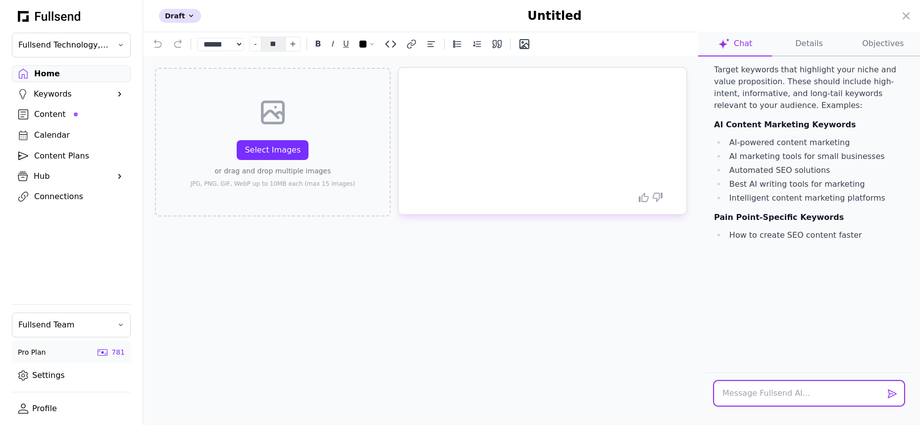
scroll to position [297, 0]
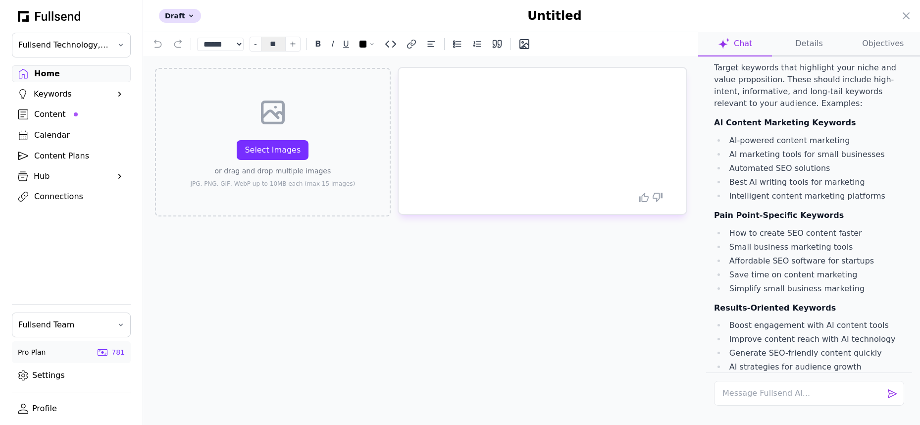
click at [78, 93] on div at bounding box center [460, 212] width 920 height 425
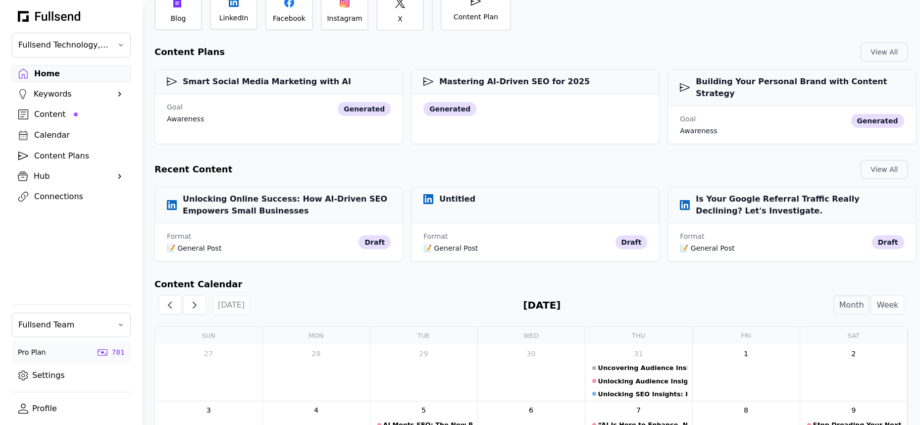
click at [56, 94] on div "Keywords" at bounding box center [71, 94] width 75 height 12
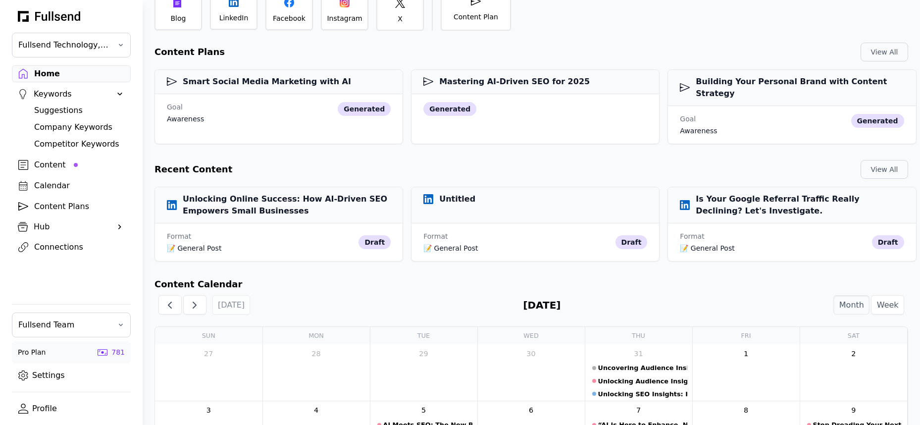
click at [56, 108] on div "Suggestions" at bounding box center [79, 110] width 90 height 12
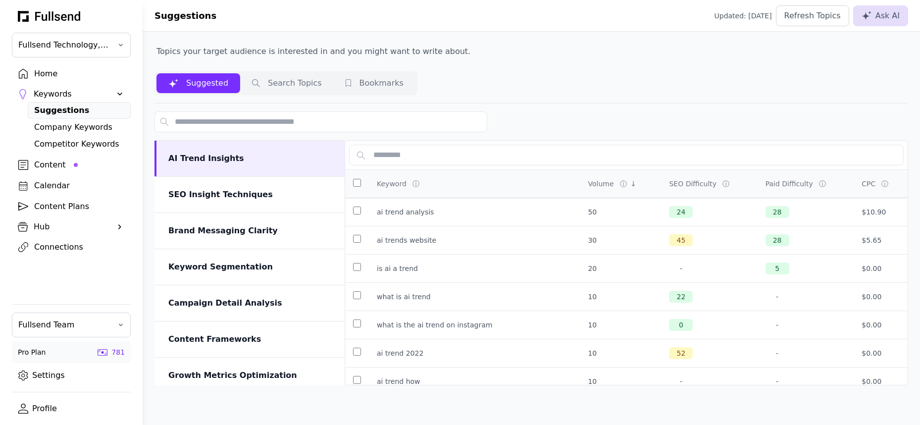
click at [49, 77] on div "Home" at bounding box center [79, 74] width 90 height 12
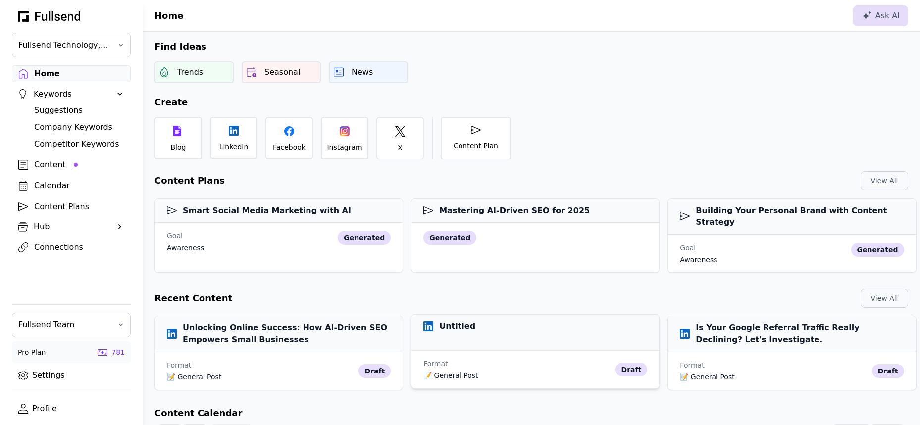
click at [476, 322] on div "Untitled" at bounding box center [535, 332] width 248 height 36
select select "**"
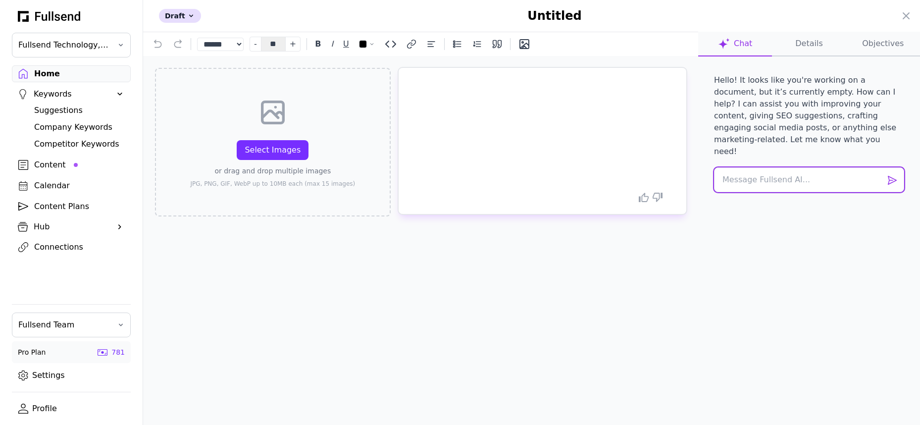
click at [743, 170] on textarea at bounding box center [809, 179] width 190 height 25
paste textarea "Identify high-potential keyword opportunities for both SEO and GEO in my niche."
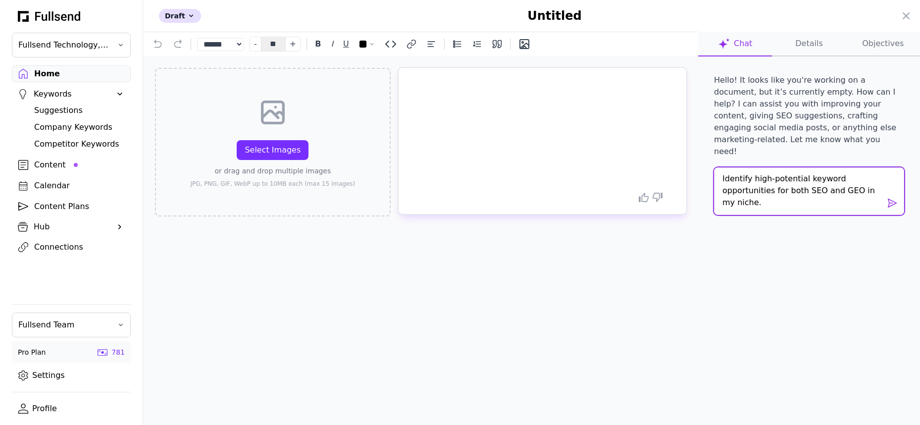
drag, startPoint x: 749, startPoint y: 166, endPoint x: 693, endPoint y: 166, distance: 55.4
click at [693, 166] on div "****** ********* ********* ********* - * * ** ** ** ** ** ** ** ** ** ** ** ** …" at bounding box center [531, 228] width 777 height 393
drag, startPoint x: 766, startPoint y: 191, endPoint x: 773, endPoint y: 182, distance: 12.0
click at [773, 182] on textarea "What are some high-potential keyword opportunities for both SEO and GEO in my n…" at bounding box center [809, 197] width 190 height 60
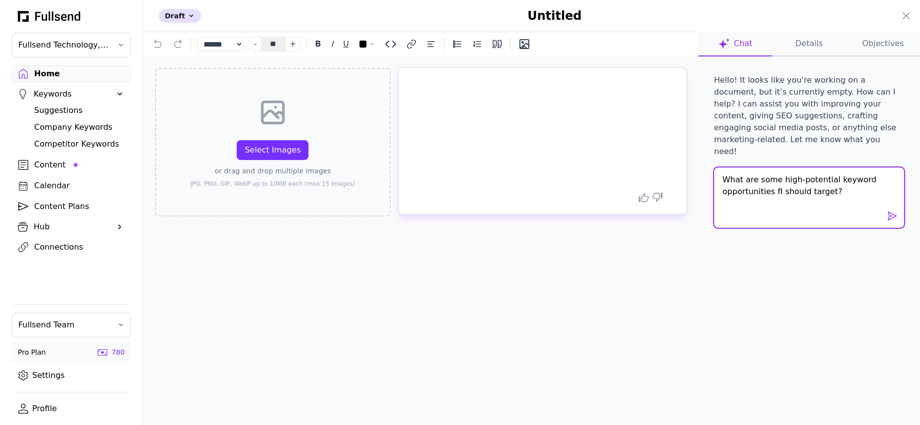
click at [769, 182] on textarea "What are some high-potential keyword opportunities fI should target?" at bounding box center [809, 197] width 190 height 60
click at [776, 193] on textarea "What are some high-potential keyword opportunities (high volume, low competitio…" at bounding box center [809, 197] width 190 height 60
type textarea "What are some high-potential keyword opportunities (high volume, low competitio…"
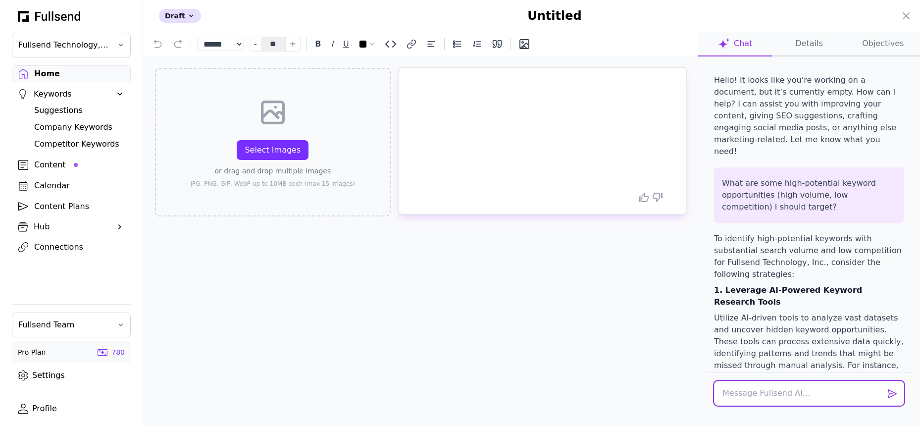
paste textarea "Identify high-potential keyword opportunities for both SEO and GEO in my niche."
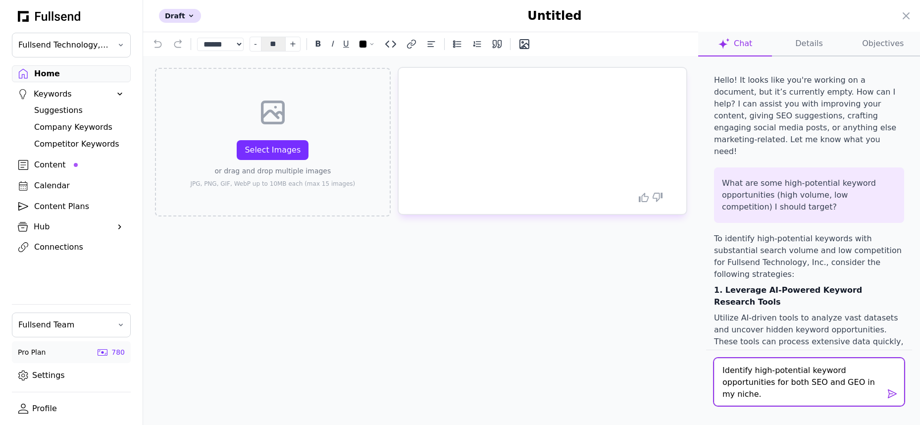
scroll to position [1, 0]
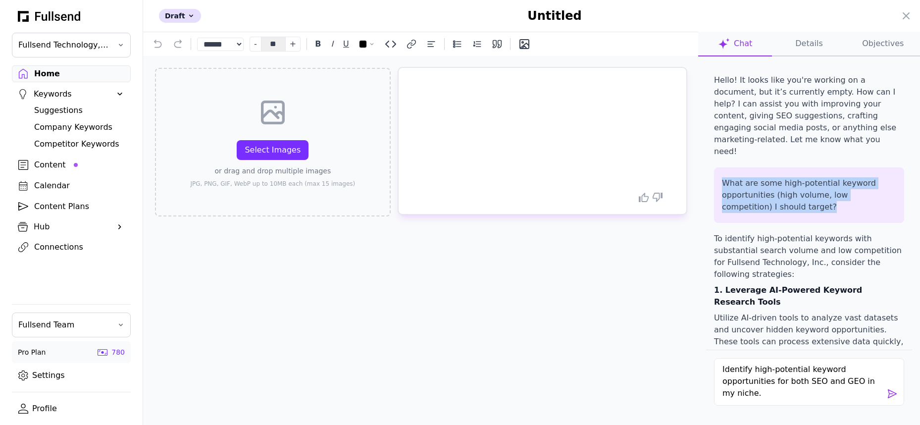
drag, startPoint x: 776, startPoint y: 197, endPoint x: 714, endPoint y: 174, distance: 66.6
click at [714, 173] on div "What are some high-potential keyword opportunities (high volume, low competitio…" at bounding box center [809, 194] width 190 height 55
copy p "What are some high-potential keyword opportunities (high volume, low competitio…"
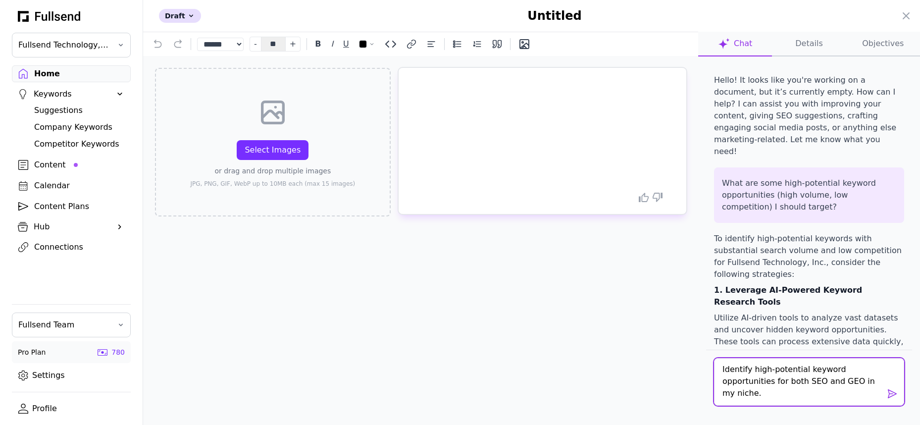
drag, startPoint x: 755, startPoint y: 394, endPoint x: 709, endPoint y: 370, distance: 52.0
click at [709, 370] on div "Identify high-potential keyword opportunities for both SEO and GEO in my niche." at bounding box center [809, 382] width 206 height 67
paste textarea "What are some high-potential keyword opportunities (high volume, low competitio…"
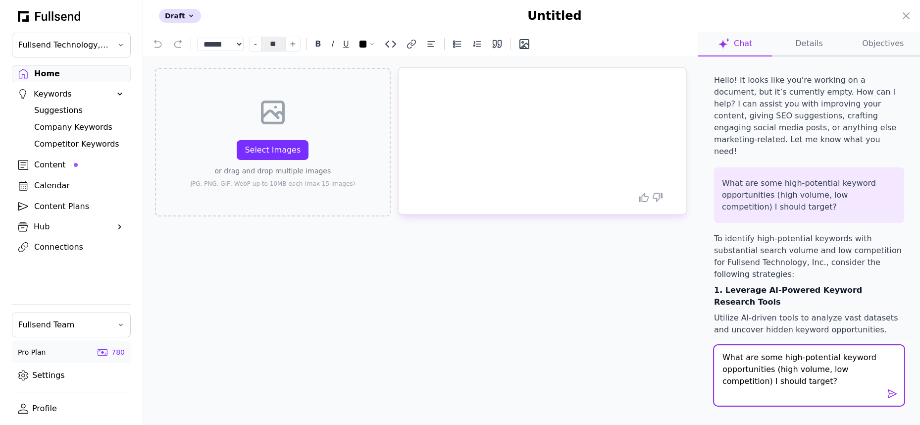
scroll to position [0, 0]
drag, startPoint x: 775, startPoint y: 360, endPoint x: 704, endPoint y: 360, distance: 71.3
click at [704, 360] on div "Hello! It looks like you're working on a document, but it’s currently empty. Ho…" at bounding box center [809, 256] width 222 height 400
type textarea "Find high-potential keyword opportunities (high volume, low competition) I shou…"
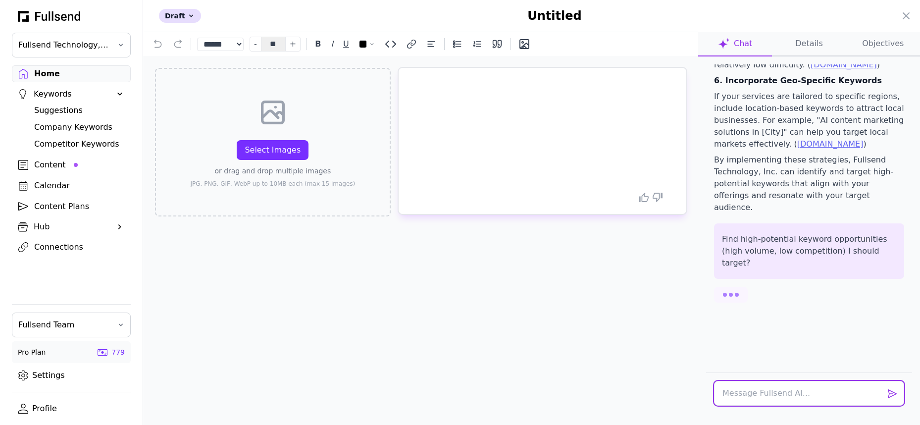
scroll to position [855, 0]
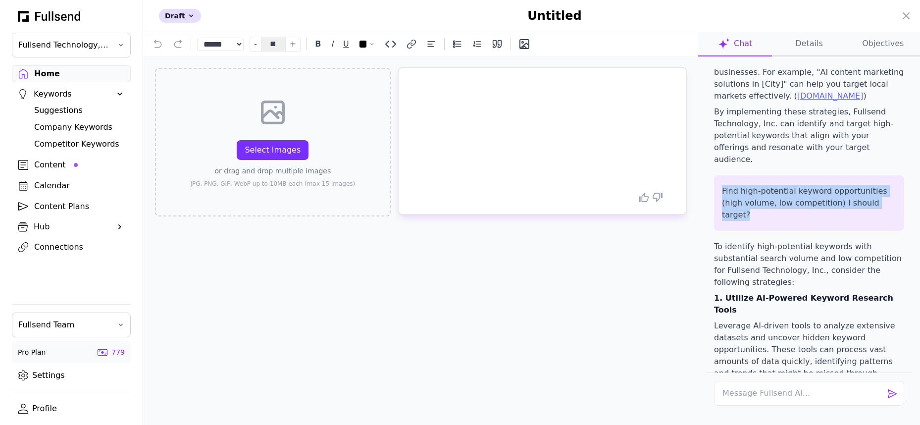
drag, startPoint x: 875, startPoint y: 98, endPoint x: 706, endPoint y: 85, distance: 169.3
click at [706, 84] on div "Hello! It looks like you're working on a document, but it’s currently empty. Ho…" at bounding box center [809, 218] width 206 height 308
copy p "Find high-potential keyword opportunities (high volume, low competition) I shou…"
click at [57, 160] on div at bounding box center [460, 212] width 920 height 425
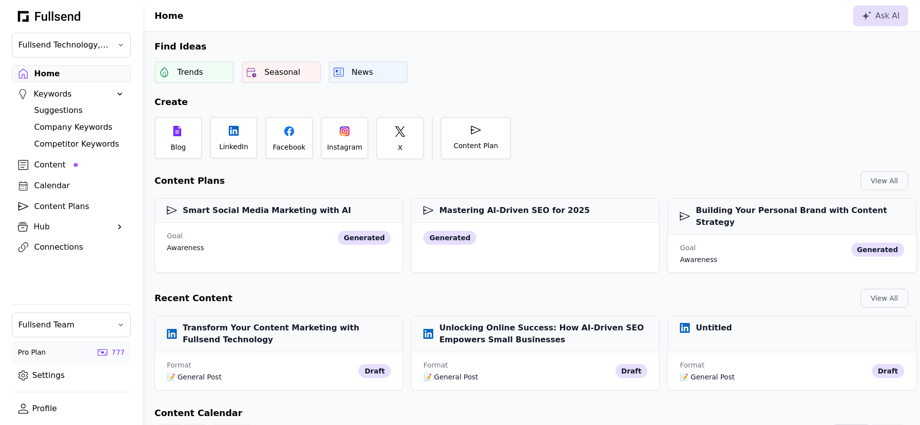
click at [51, 163] on div "Content" at bounding box center [79, 165] width 90 height 12
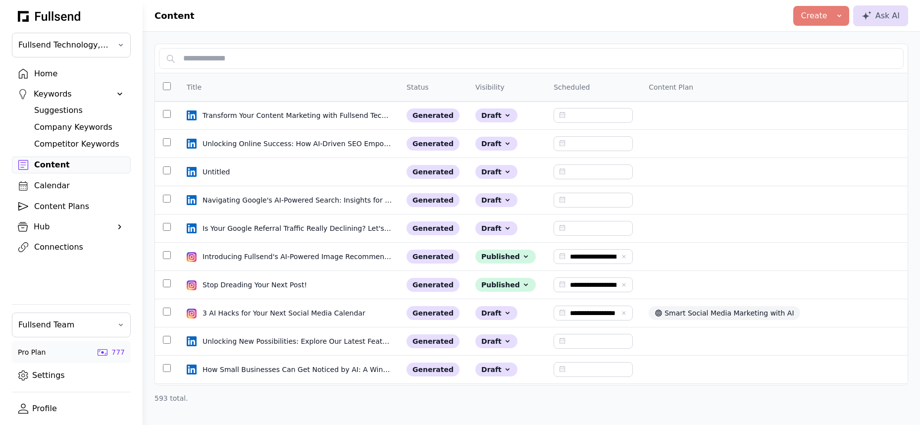
click at [43, 75] on div "Home" at bounding box center [79, 74] width 90 height 12
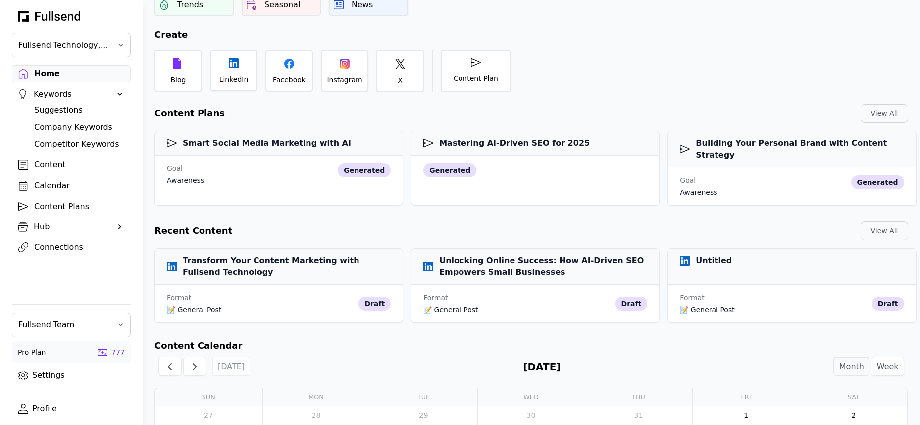
scroll to position [68, 0]
